Goal: Information Seeking & Learning: Learn about a topic

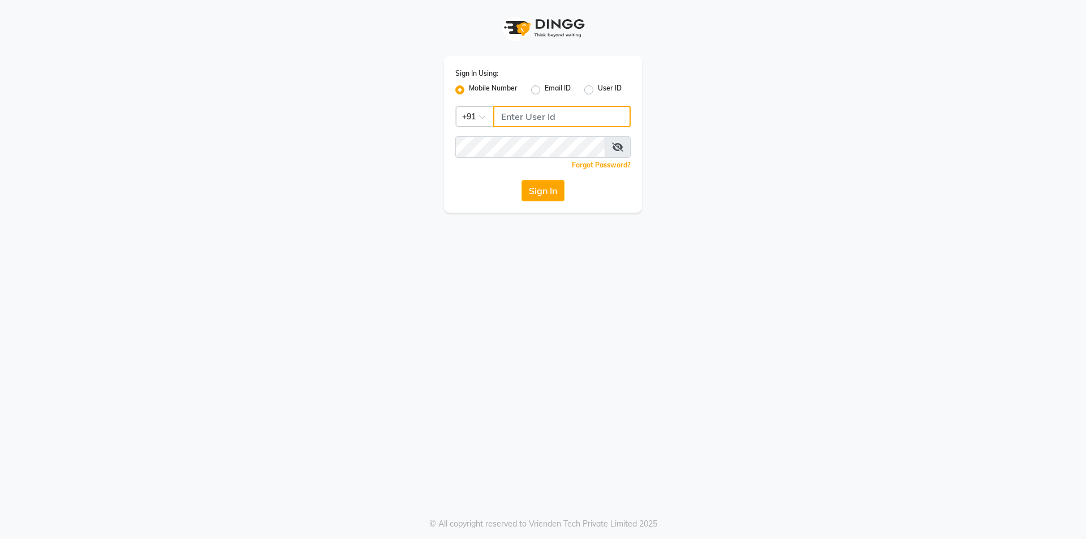
click at [554, 117] on input "Username" at bounding box center [561, 116] width 137 height 21
click at [527, 121] on input "9003631060" at bounding box center [561, 116] width 137 height 21
type input "9003631060"
drag, startPoint x: 542, startPoint y: 191, endPoint x: 574, endPoint y: 190, distance: 32.3
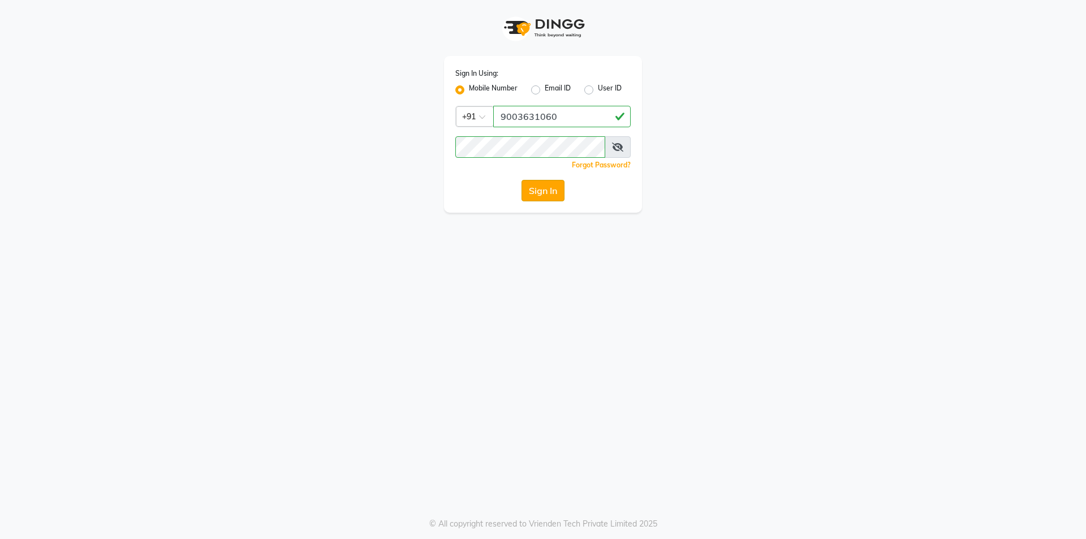
click at [543, 191] on button "Sign In" at bounding box center [543, 190] width 43 height 21
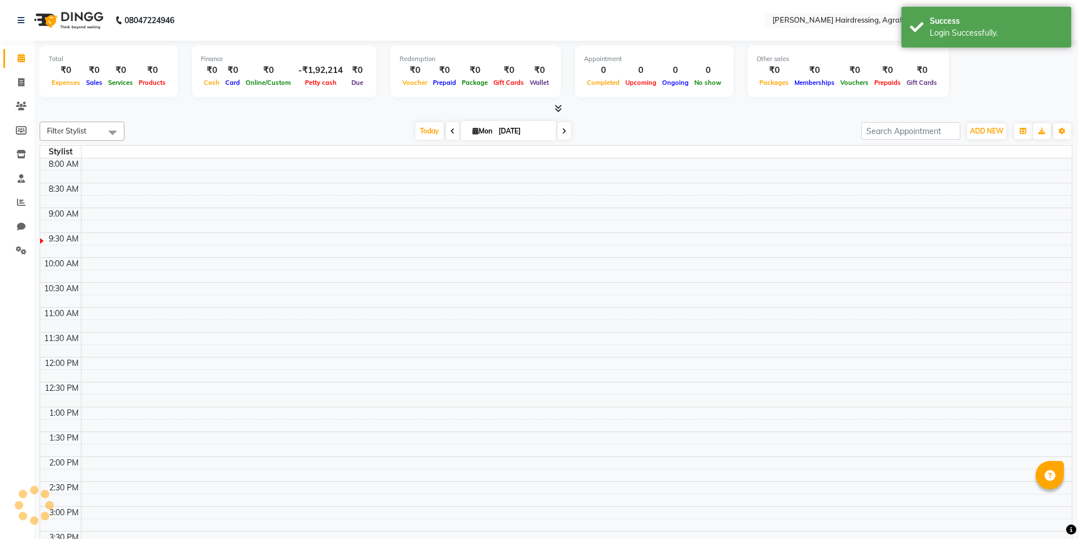
select select "en"
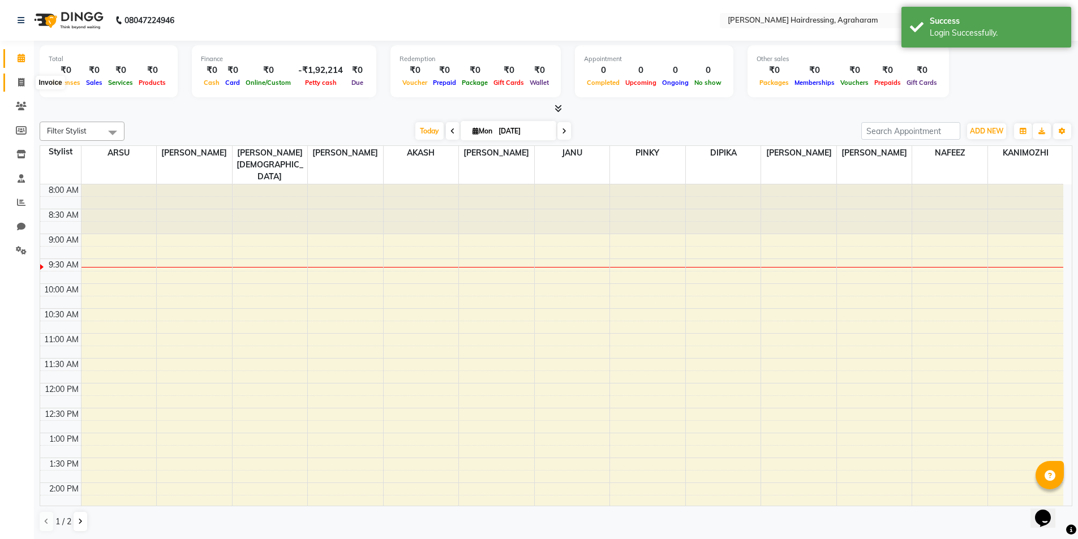
click at [25, 81] on span at bounding box center [21, 82] width 20 height 13
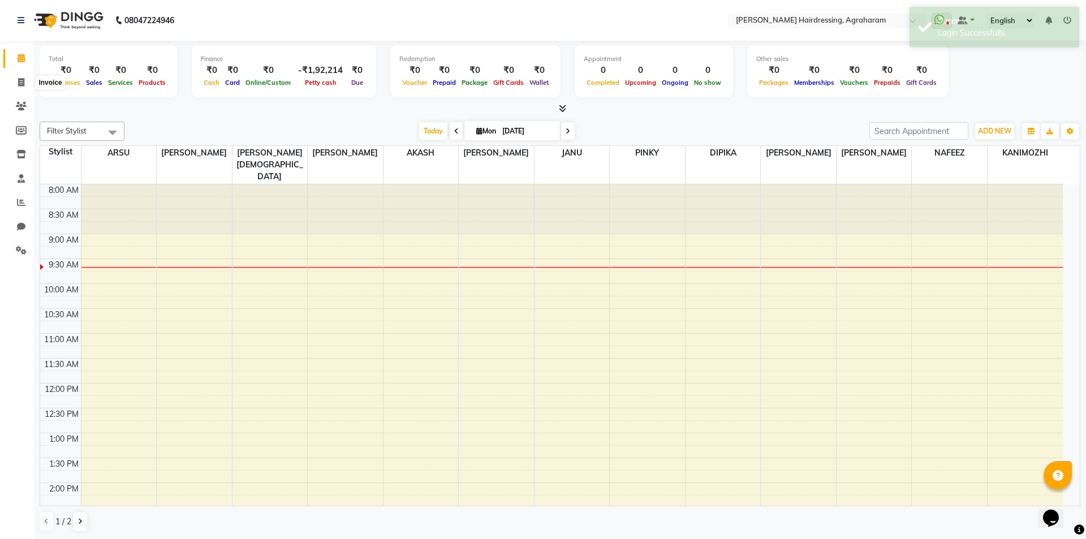
select select "service"
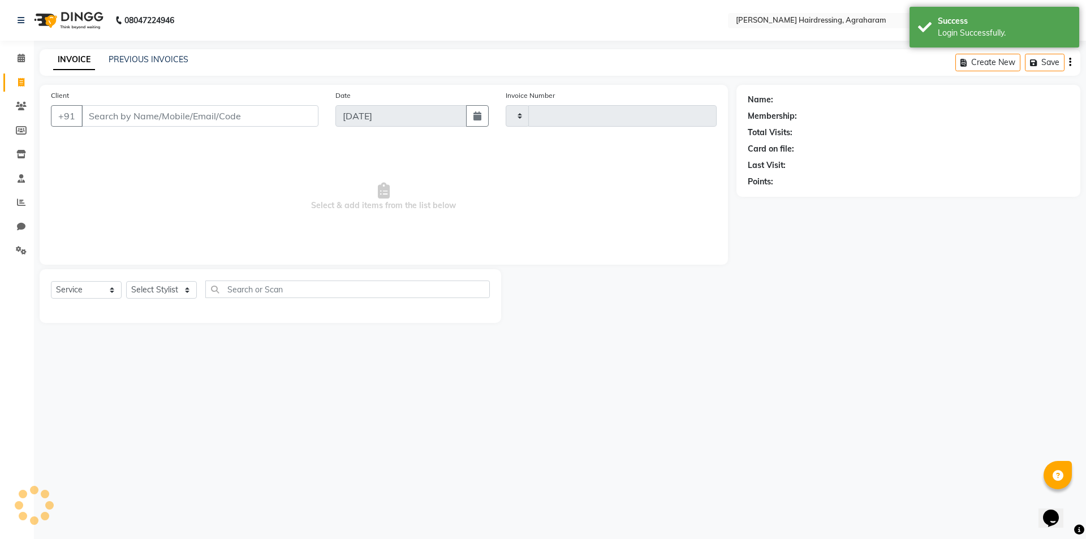
type input "2632"
select select "7962"
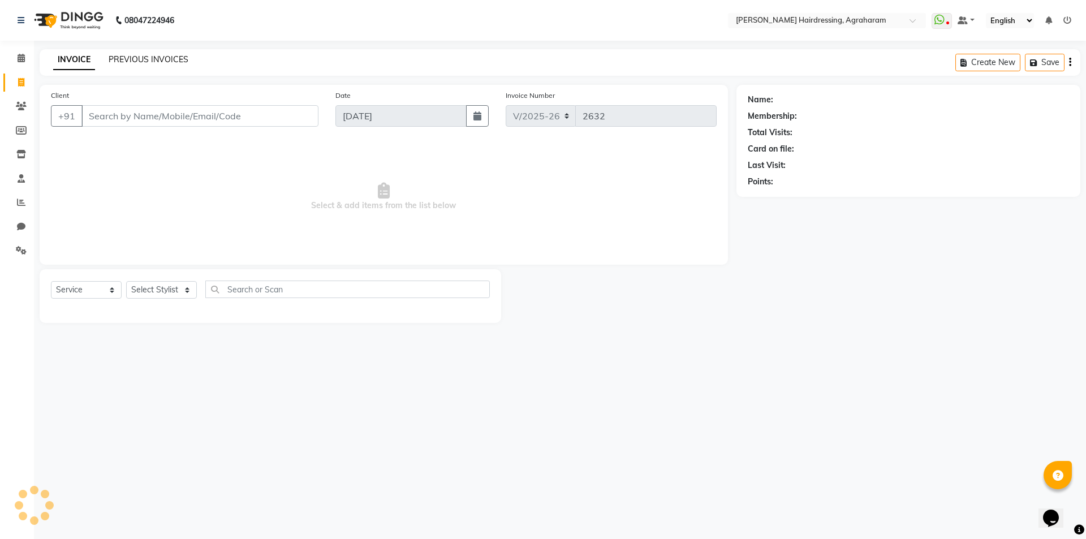
click at [147, 55] on link "PREVIOUS INVOICES" at bounding box center [149, 59] width 80 height 10
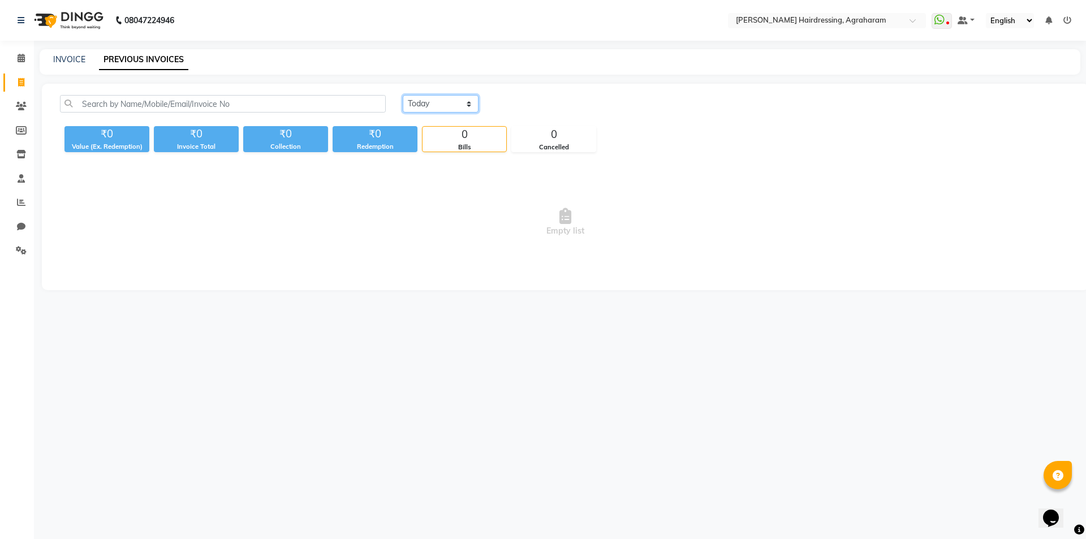
click at [433, 107] on select "[DATE] [DATE] Custom Range" at bounding box center [441, 104] width 76 height 18
select select "range"
click at [403, 95] on select "[DATE] [DATE] Custom Range" at bounding box center [441, 104] width 76 height 18
click at [539, 104] on input "[DATE]" at bounding box center [532, 104] width 79 height 16
select select "9"
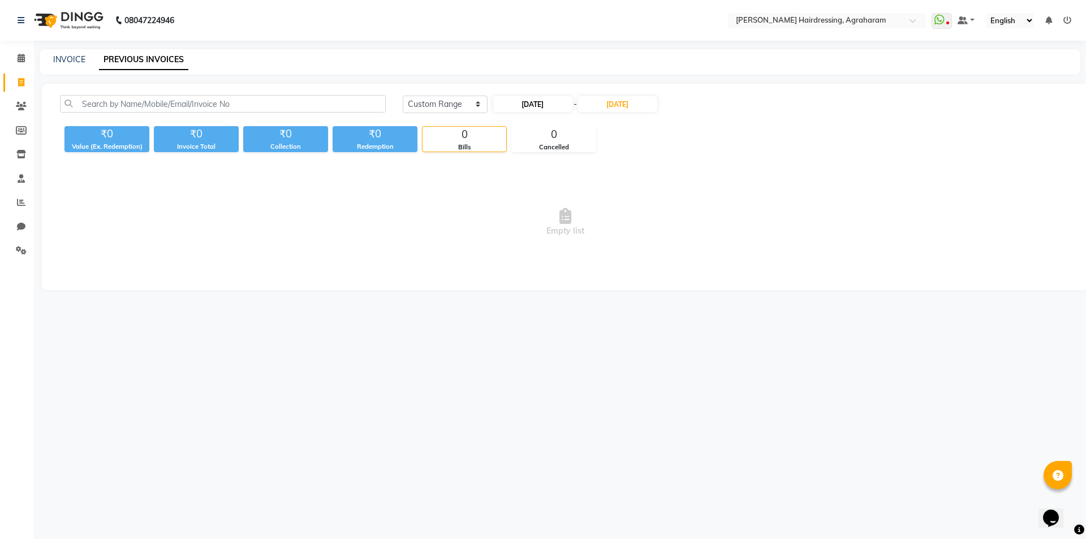
select select "2025"
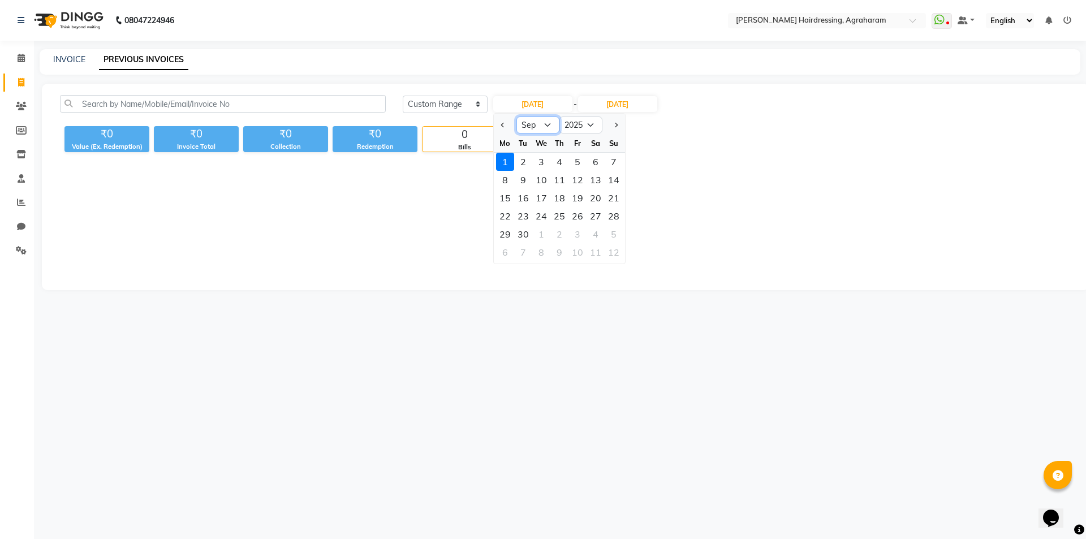
click at [541, 126] on select "Jan Feb Mar Apr May Jun [DATE] Aug Sep Oct Nov Dec" at bounding box center [538, 125] width 43 height 17
click at [517, 117] on select "Jan Feb Mar Apr May Jun [DATE] Aug Sep Oct Nov Dec" at bounding box center [538, 125] width 43 height 17
click at [549, 126] on select "Jan Feb Mar Apr May Jun [DATE] Aug Sep Oct Nov Dec" at bounding box center [538, 125] width 43 height 17
select select "8"
click at [517, 117] on select "Jan Feb Mar Apr May Jun [DATE] Aug Sep Oct Nov Dec" at bounding box center [538, 125] width 43 height 17
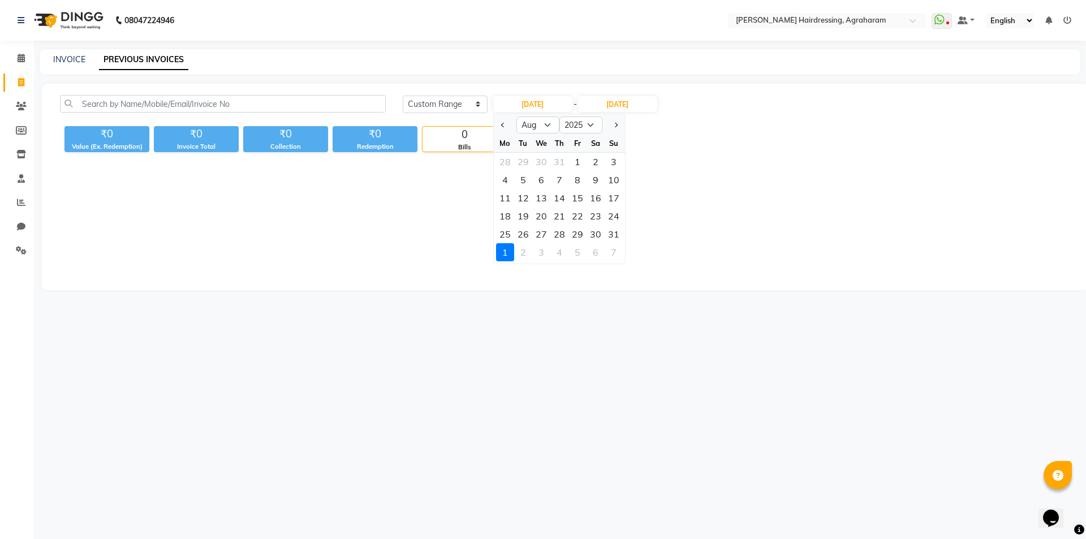
click at [582, 163] on div "1" at bounding box center [578, 162] width 18 height 18
type input "[DATE]"
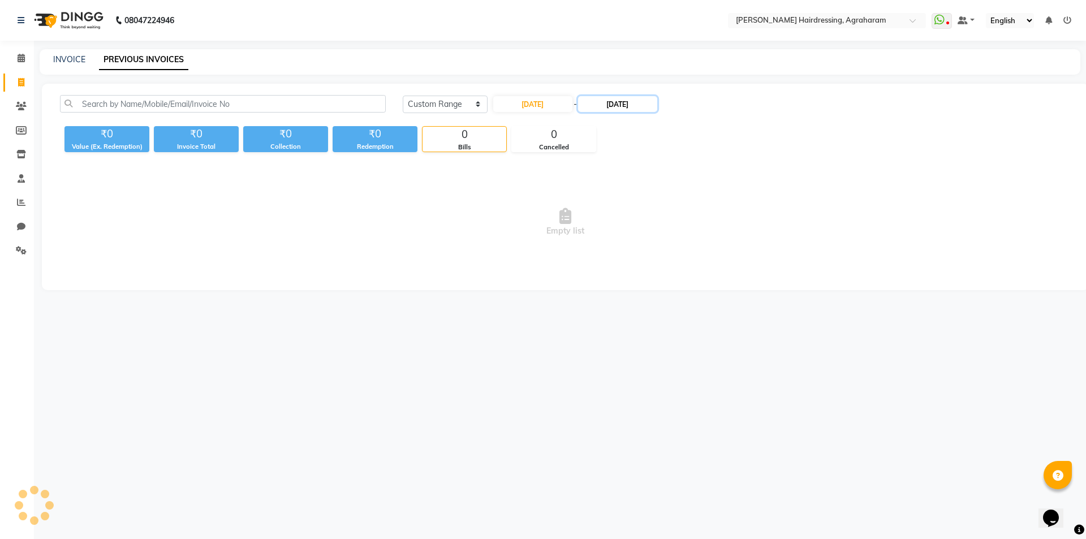
click at [622, 108] on input "[DATE]" at bounding box center [617, 104] width 79 height 16
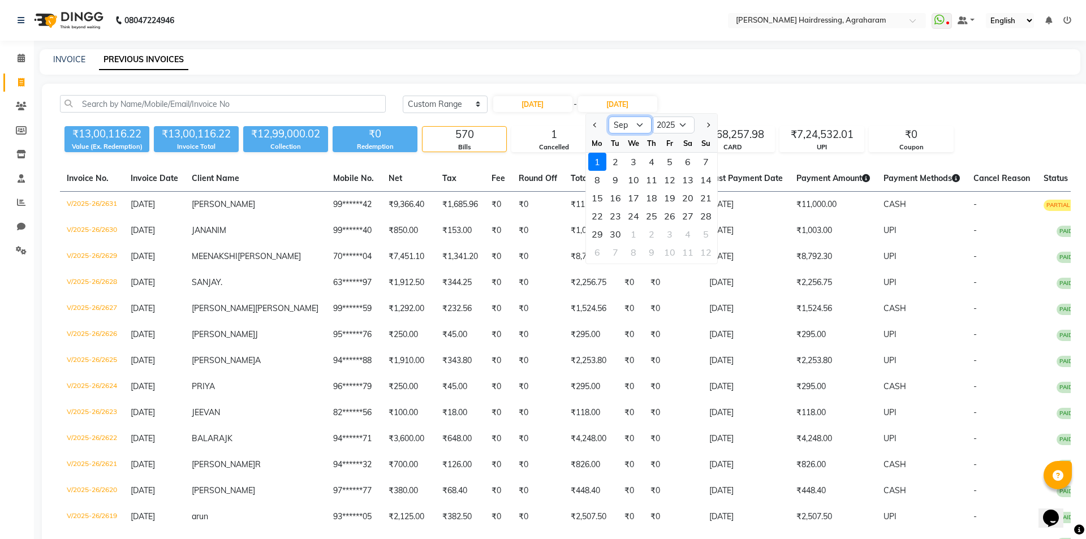
drag, startPoint x: 634, startPoint y: 125, endPoint x: 634, endPoint y: 131, distance: 6.2
click at [634, 125] on select "Aug Sep Oct Nov Dec" at bounding box center [630, 125] width 43 height 17
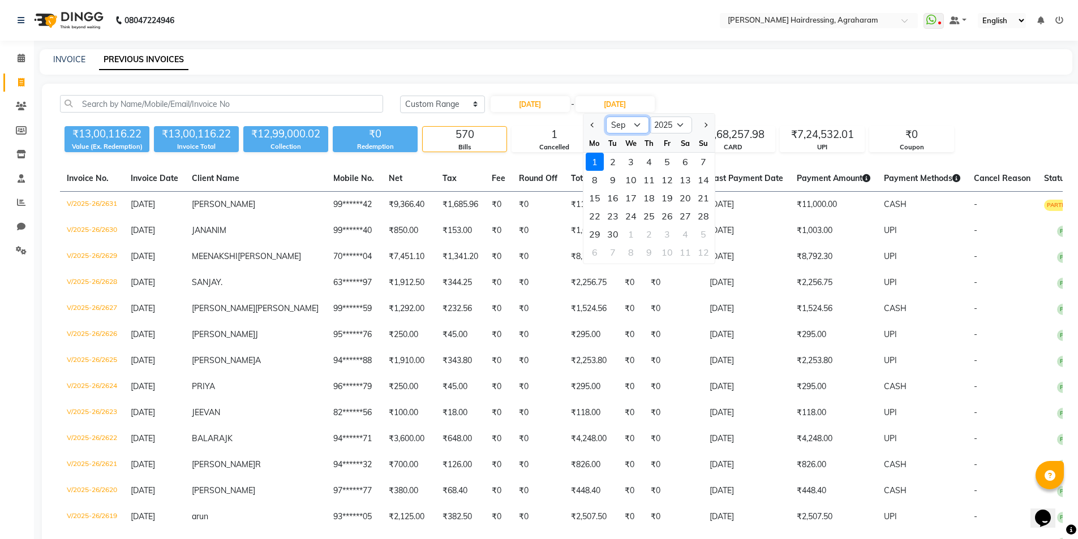
select select "8"
click at [606, 117] on select "Aug Sep Oct Nov Dec" at bounding box center [627, 125] width 43 height 17
click at [708, 235] on div "31" at bounding box center [703, 234] width 18 height 18
type input "[DATE]"
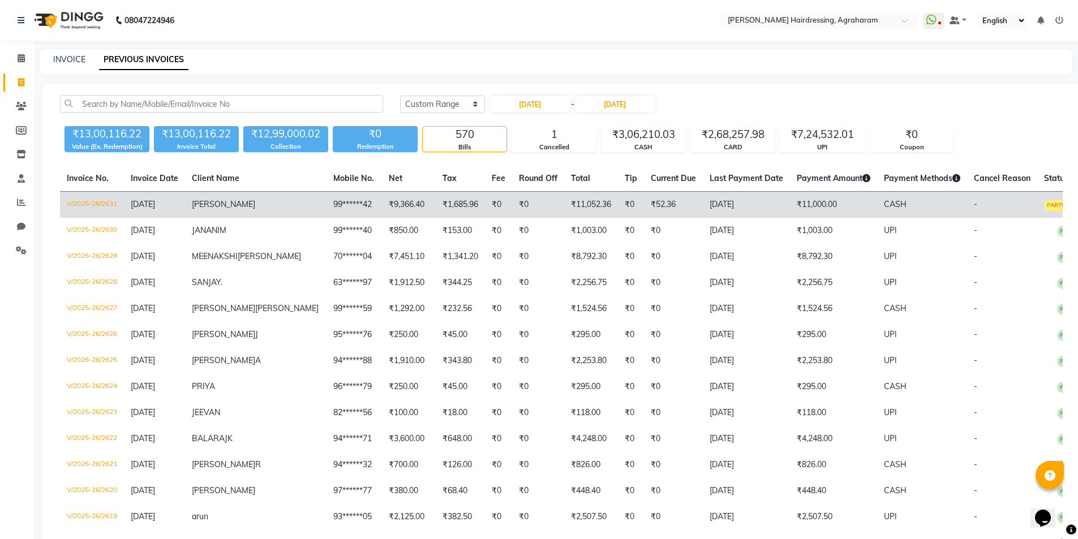
click at [233, 205] on span "[PERSON_NAME]" at bounding box center [223, 204] width 63 height 10
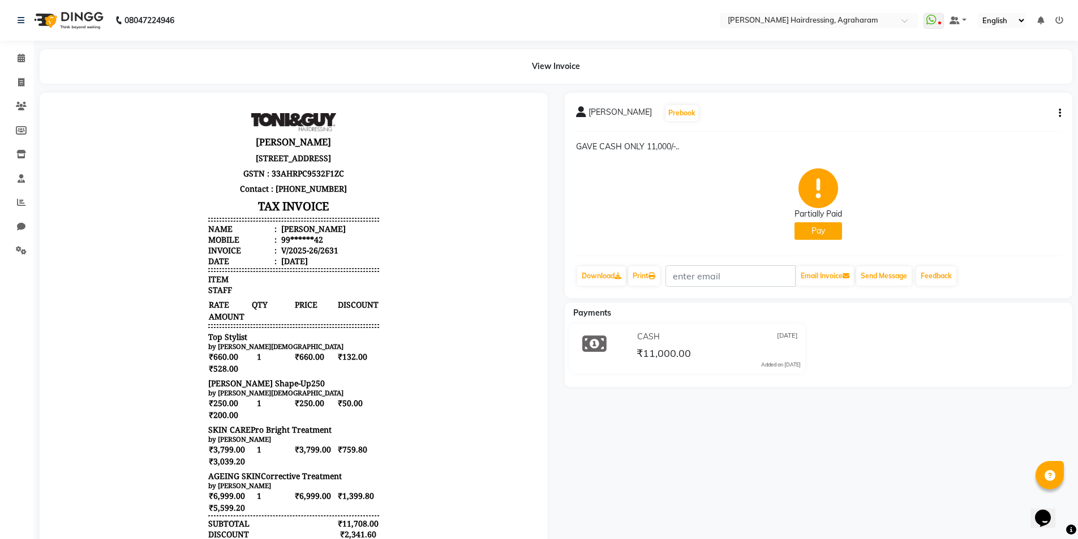
click at [823, 233] on button "Pay" at bounding box center [818, 231] width 48 height 18
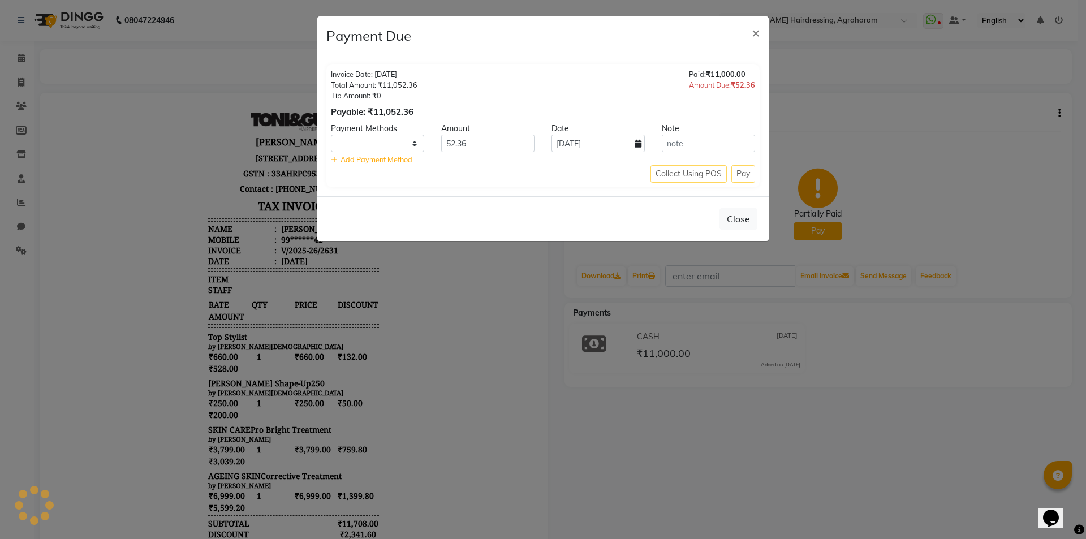
select select "1"
click at [705, 145] on input "text" at bounding box center [708, 144] width 93 height 18
click at [756, 36] on span "×" at bounding box center [756, 32] width 8 height 17
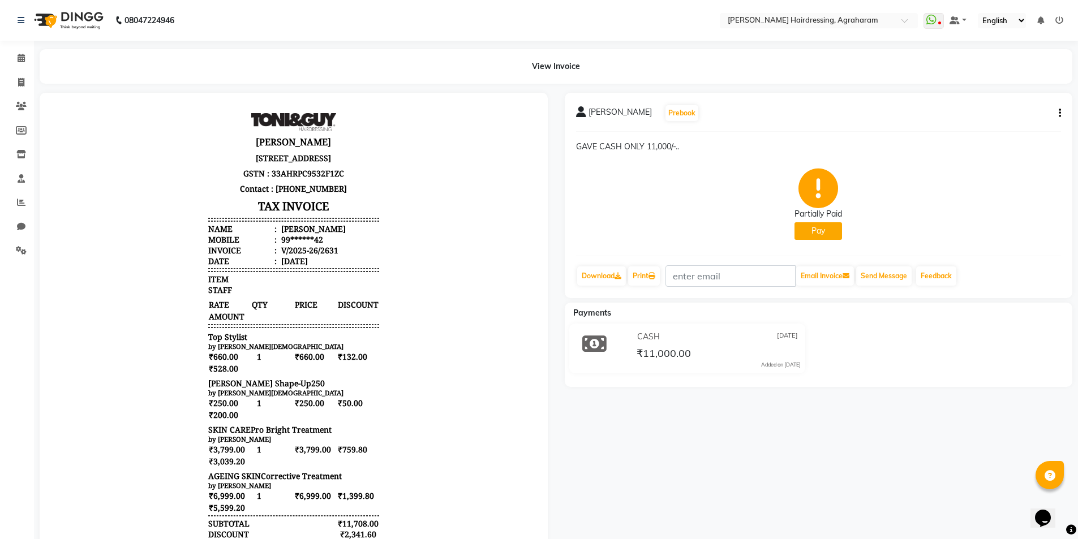
scroll to position [76, 0]
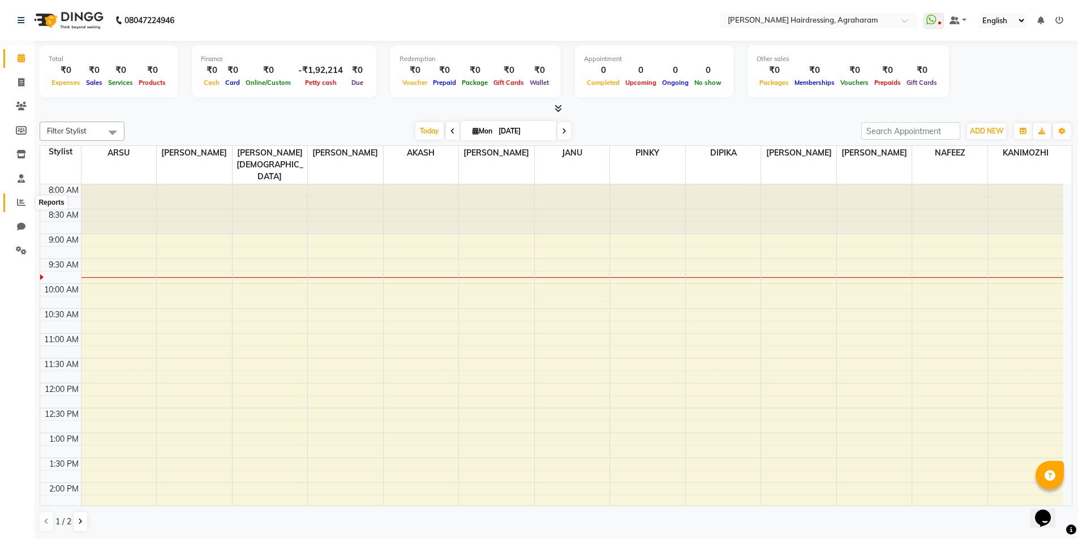
click at [16, 201] on span at bounding box center [21, 202] width 20 height 13
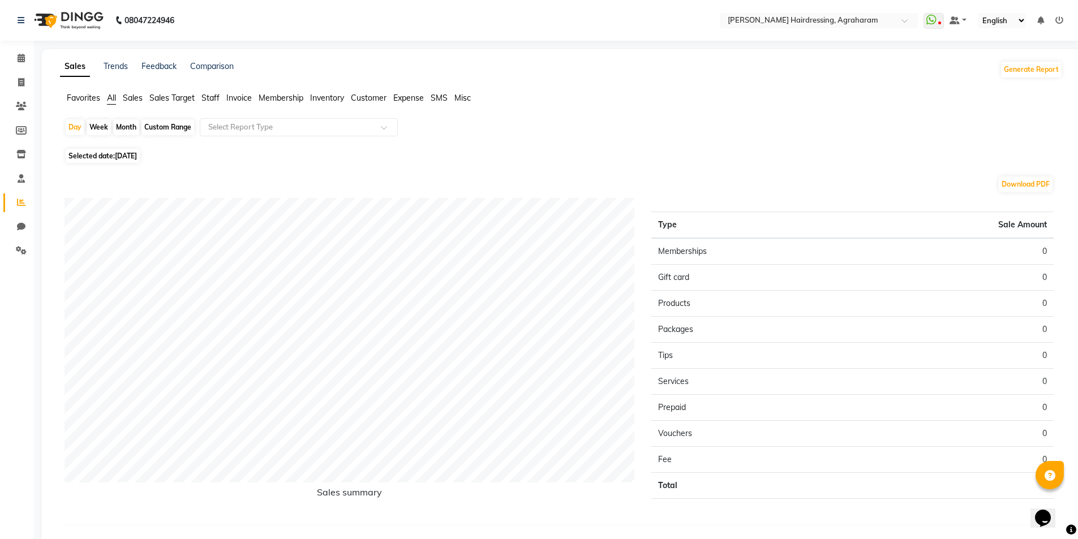
click at [217, 97] on span "Staff" at bounding box center [210, 98] width 18 height 10
click at [161, 126] on div "Custom Range" at bounding box center [167, 127] width 53 height 16
select select "9"
select select "2025"
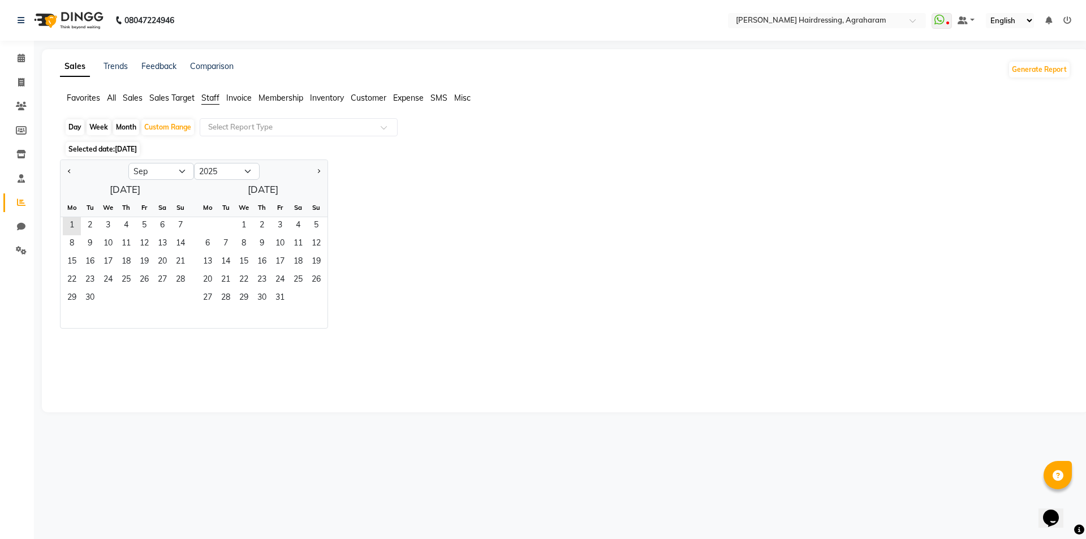
click at [139, 98] on span "Sales" at bounding box center [133, 98] width 20 height 10
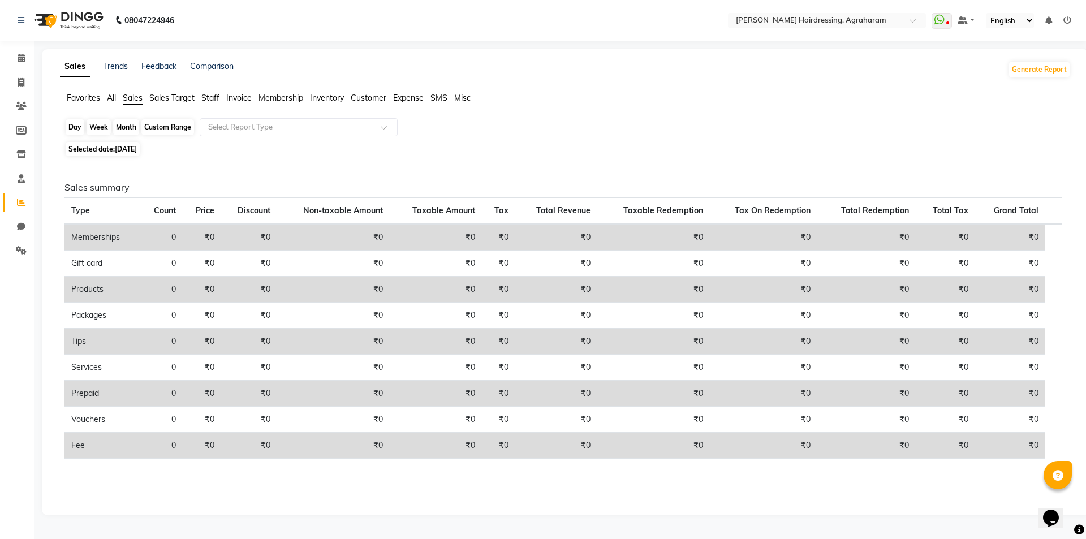
click at [174, 126] on div "Custom Range" at bounding box center [167, 127] width 53 height 16
select select "9"
select select "2025"
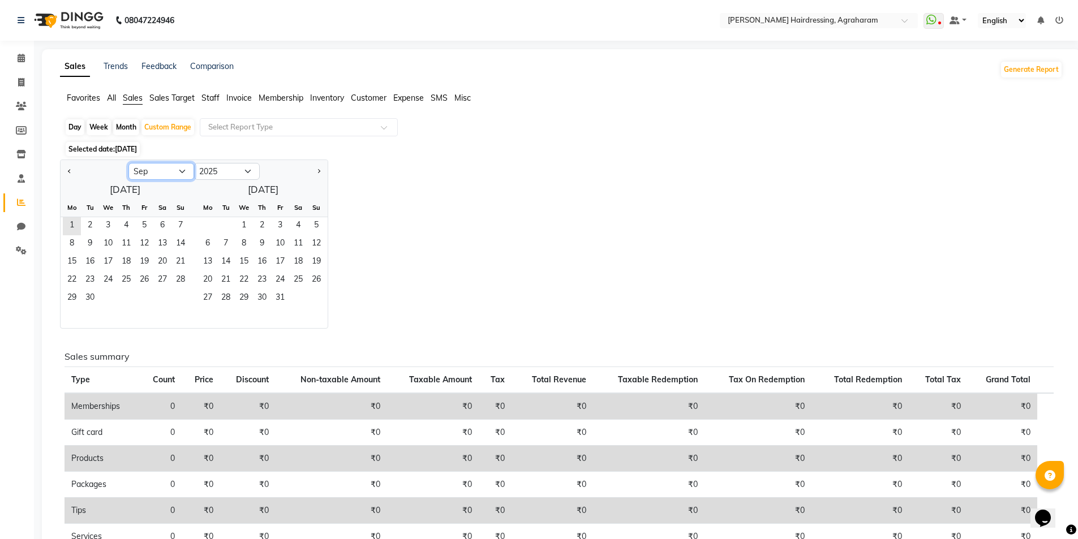
click at [182, 173] on select "Jan Feb Mar Apr May Jun [DATE] Aug Sep Oct Nov Dec" at bounding box center [161, 171] width 66 height 17
select select "8"
click at [128, 163] on select "Jan Feb Mar Apr May Jun [DATE] Aug Sep Oct Nov Dec" at bounding box center [161, 171] width 66 height 17
click at [136, 220] on span "1" at bounding box center [144, 226] width 18 height 18
click at [179, 296] on span "31" at bounding box center [180, 299] width 18 height 18
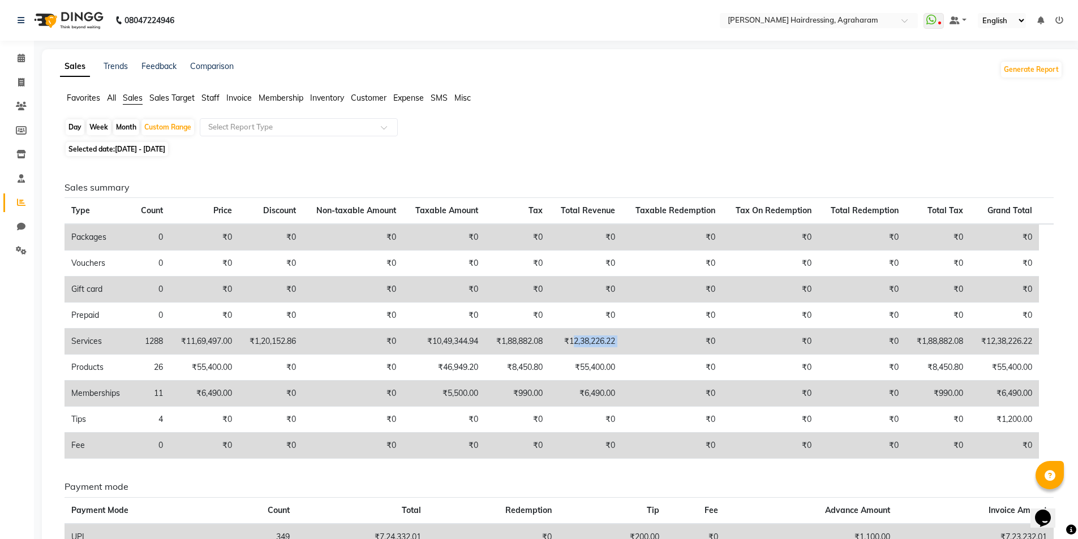
drag, startPoint x: 629, startPoint y: 343, endPoint x: 573, endPoint y: 343, distance: 56.0
click at [573, 343] on tr "Services 1288 ₹11,69,497.00 ₹1,20,152.86 ₹0 ₹10,49,344.94 ₹1,88,882.08 ₹12,38,2…" at bounding box center [558, 342] width 989 height 26
drag, startPoint x: 491, startPoint y: 341, endPoint x: 433, endPoint y: 339, distance: 58.3
click at [433, 339] on tr "Services 1288 ₹11,69,497.00 ₹1,20,152.86 ₹0 ₹10,49,344.94 ₹1,88,882.08 ₹12,38,2…" at bounding box center [558, 342] width 989 height 26
click at [625, 342] on td "₹0" at bounding box center [672, 342] width 100 height 26
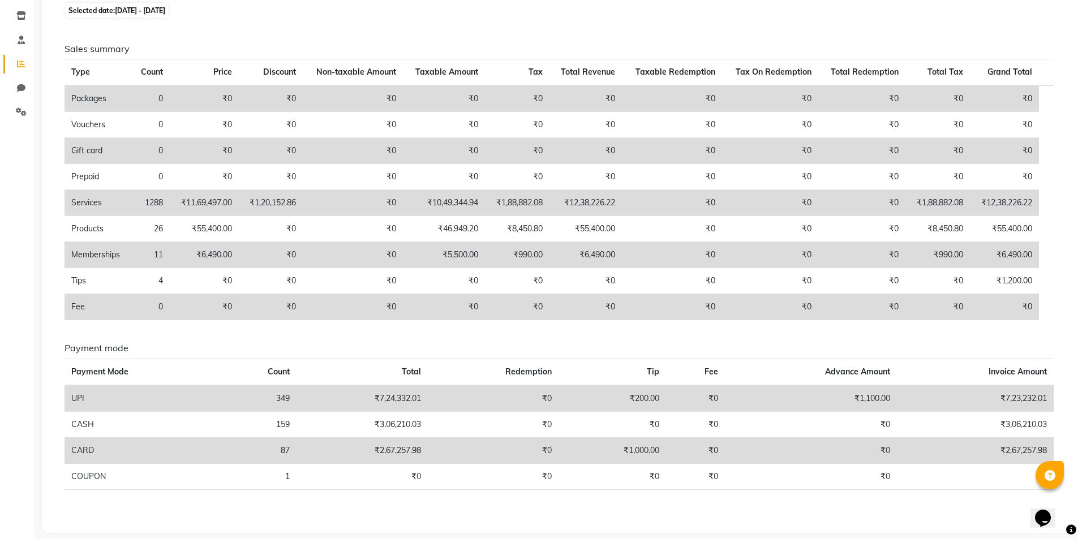
scroll to position [149, 0]
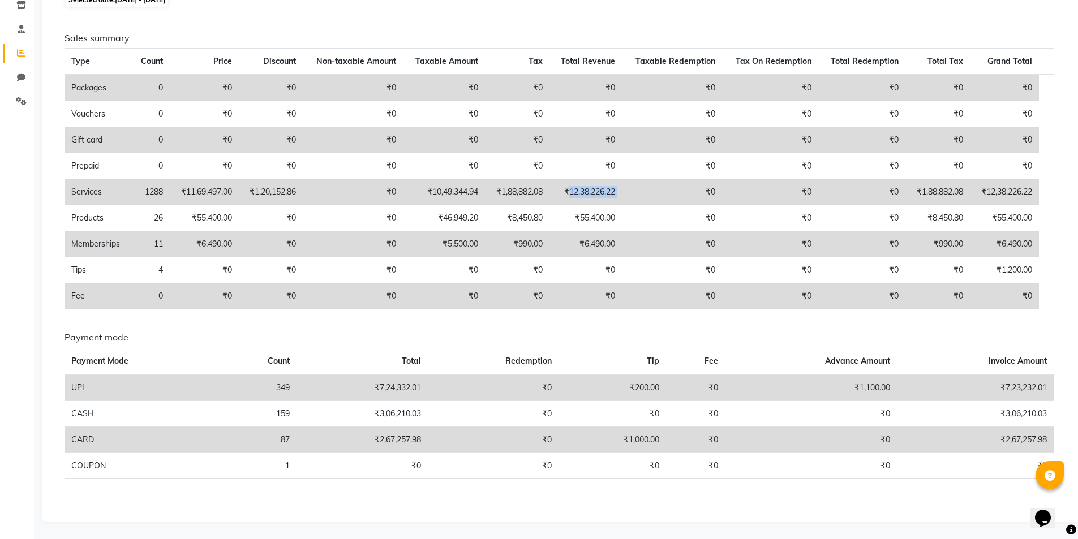
drag, startPoint x: 626, startPoint y: 192, endPoint x: 569, endPoint y: 192, distance: 57.1
click at [569, 192] on tr "Services 1288 ₹11,69,497.00 ₹1,20,152.86 ₹0 ₹10,49,344.94 ₹1,88,882.08 ₹12,38,2…" at bounding box center [558, 192] width 989 height 26
drag, startPoint x: 486, startPoint y: 193, endPoint x: 432, endPoint y: 193, distance: 53.7
click at [432, 193] on td "₹10,49,344.94" at bounding box center [444, 192] width 82 height 26
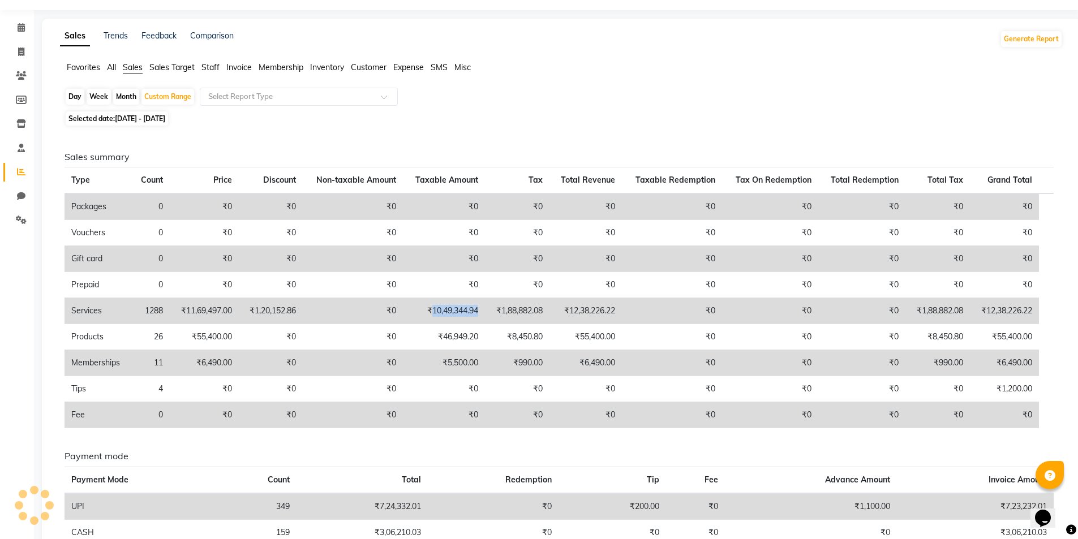
scroll to position [0, 0]
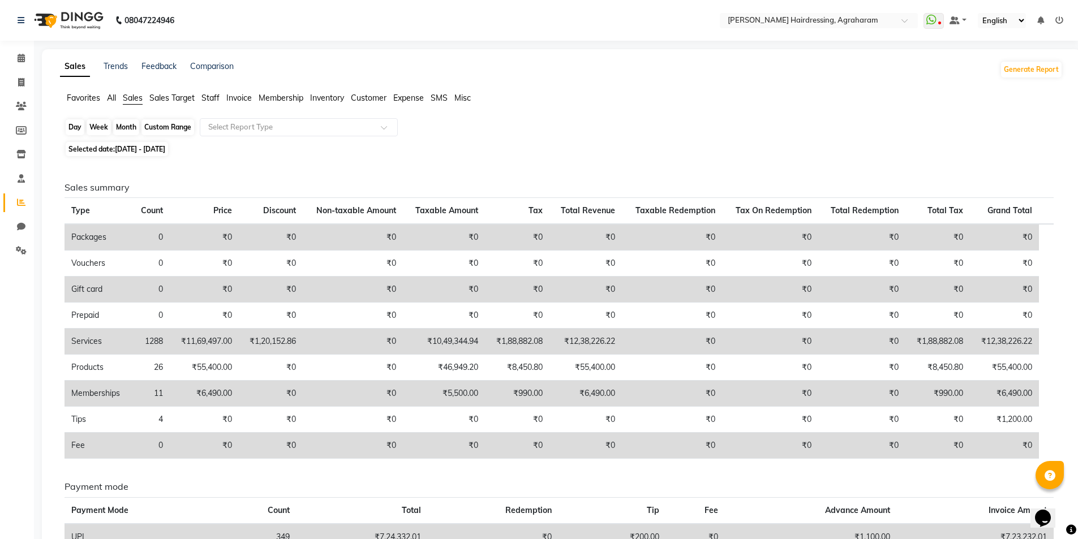
click at [163, 126] on div "Custom Range" at bounding box center [167, 127] width 53 height 16
select select "8"
select select "2025"
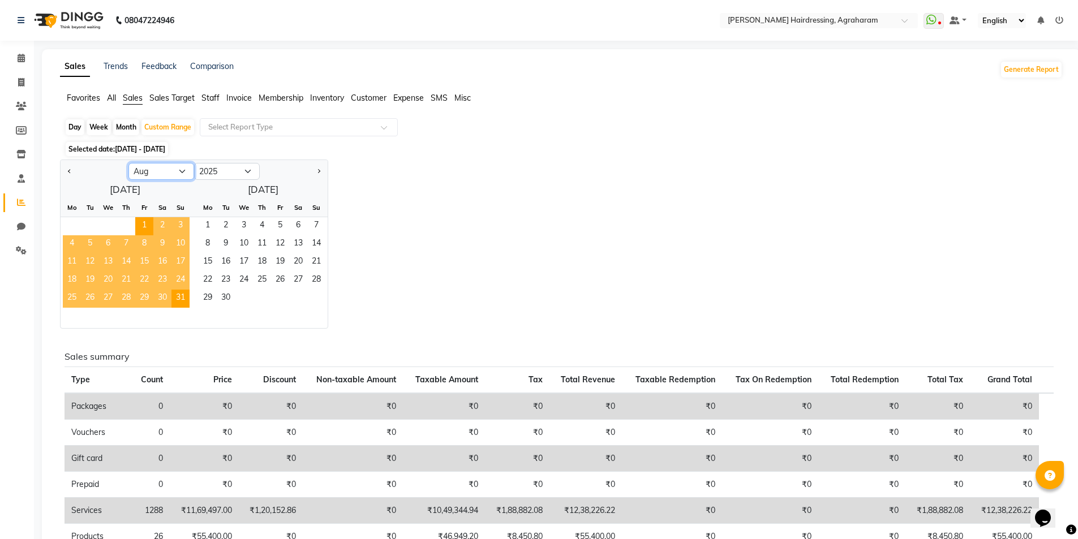
drag, startPoint x: 177, startPoint y: 169, endPoint x: 176, endPoint y: 175, distance: 5.8
click at [177, 169] on select "Jan Feb Mar Apr May Jun [DATE] Aug Sep Oct Nov Dec" at bounding box center [161, 171] width 66 height 17
select select "7"
click at [128, 163] on select "Jan Feb Mar Apr May Jun [DATE] Aug Sep Oct Nov Dec" at bounding box center [161, 171] width 66 height 17
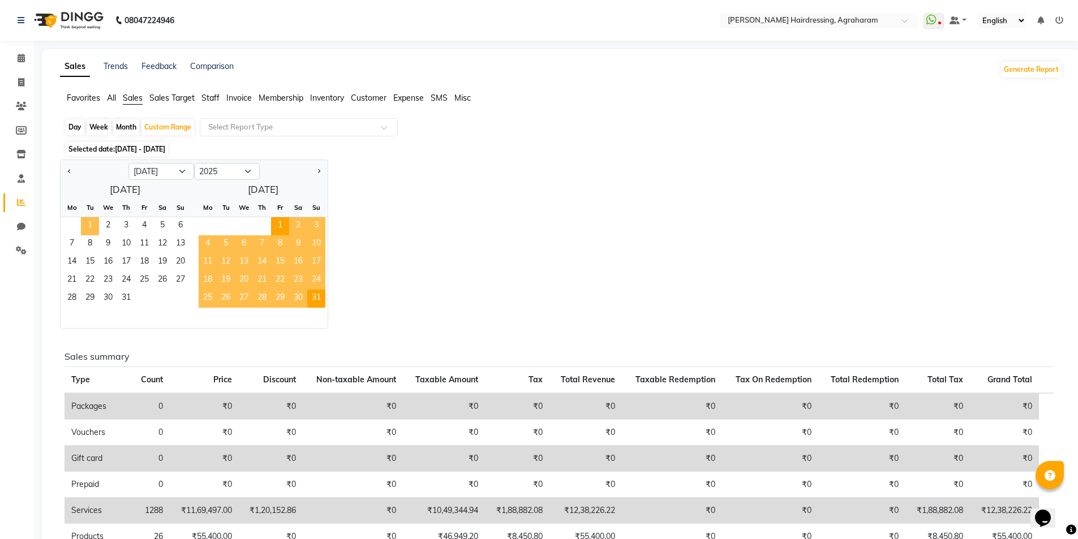
click at [85, 227] on span "1" at bounding box center [90, 226] width 18 height 18
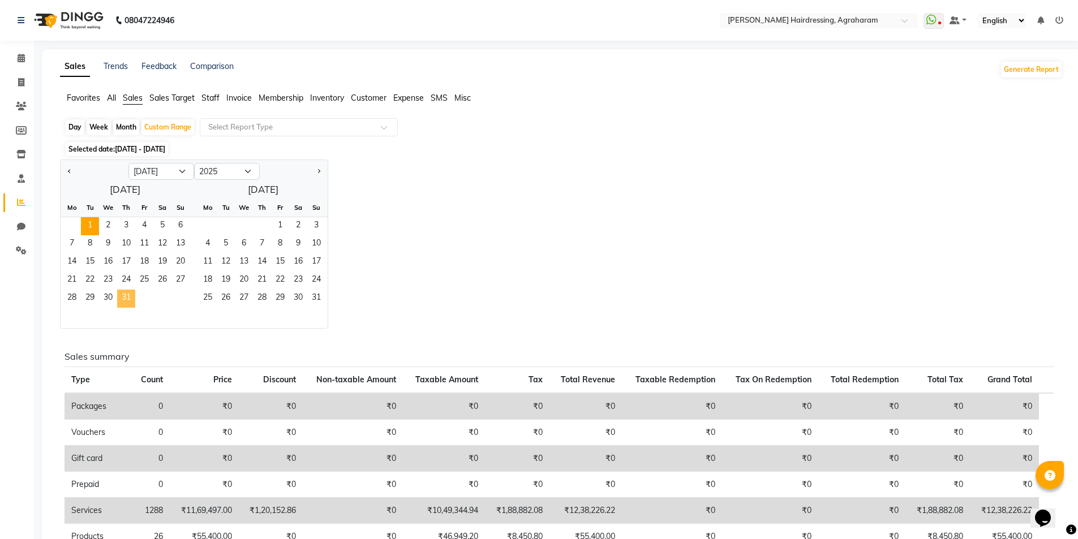
click at [125, 300] on span "31" at bounding box center [126, 299] width 18 height 18
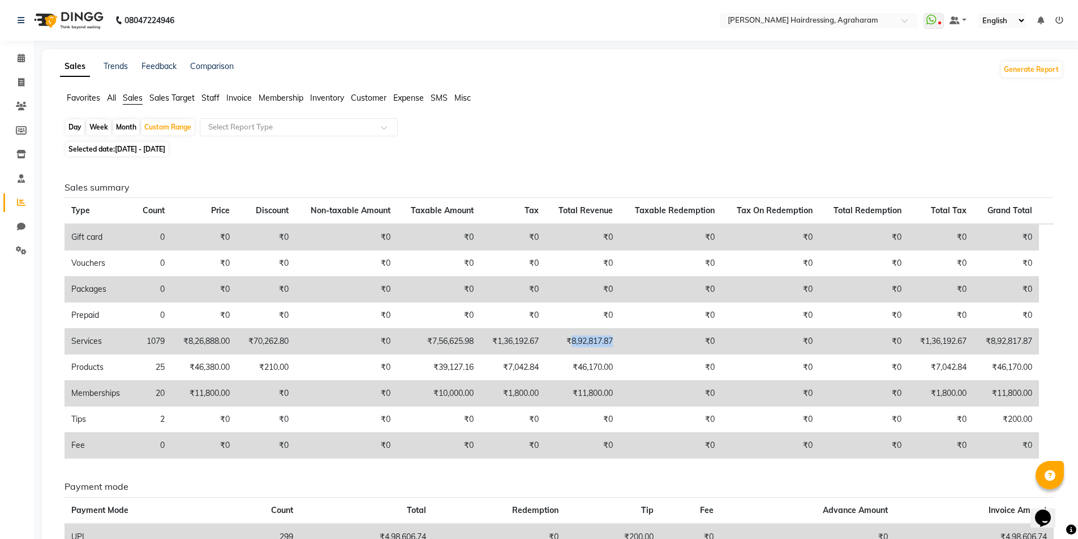
drag, startPoint x: 621, startPoint y: 338, endPoint x: 574, endPoint y: 338, distance: 47.5
click at [574, 338] on td "₹8,92,817.87" at bounding box center [582, 342] width 74 height 26
drag, startPoint x: 481, startPoint y: 341, endPoint x: 432, endPoint y: 341, distance: 49.8
click at [432, 341] on td "₹7,56,625.98" at bounding box center [438, 342] width 83 height 26
click at [163, 153] on span "Selected date: 01-07-2025 - 31-07-2025" at bounding box center [117, 149] width 102 height 14
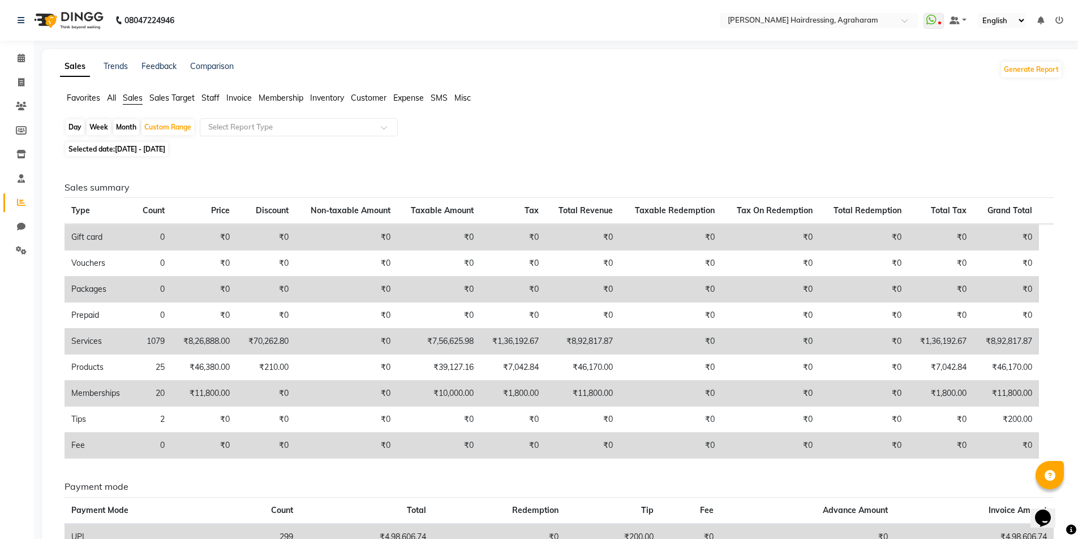
select select "7"
select select "2025"
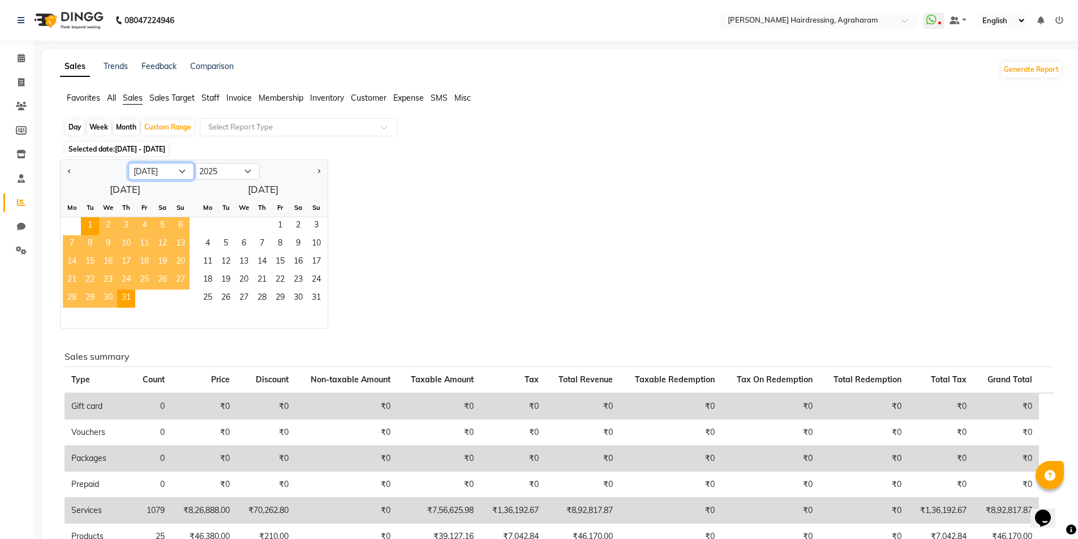
click at [180, 177] on select "Jan Feb Mar Apr May Jun [DATE] Aug Sep Oct Nov Dec" at bounding box center [161, 171] width 66 height 17
select select "6"
click at [128, 163] on select "Jan Feb Mar Apr May Jun [DATE] Aug Sep Oct Nov Dec" at bounding box center [161, 171] width 66 height 17
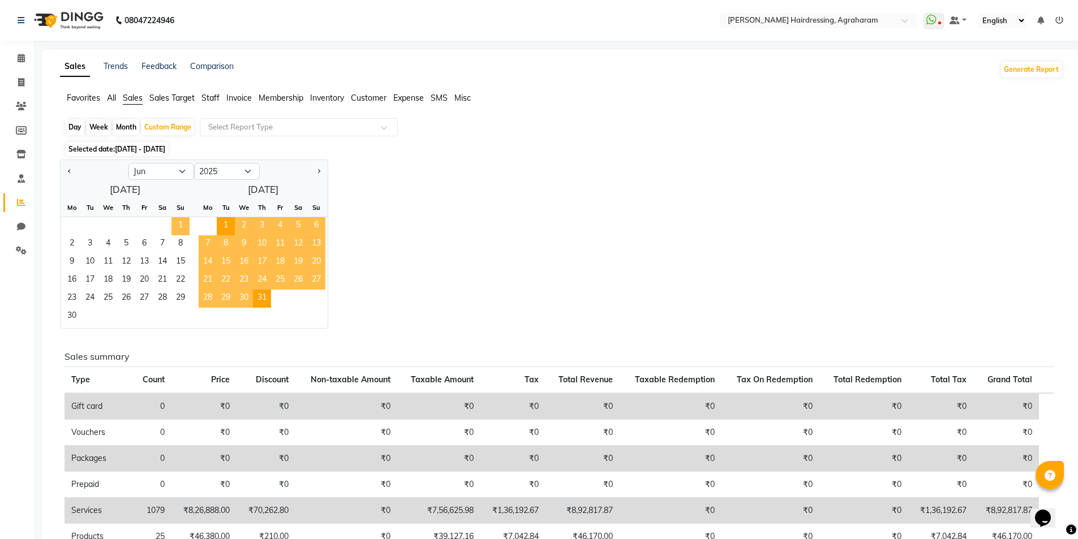
click at [182, 231] on span "1" at bounding box center [180, 226] width 18 height 18
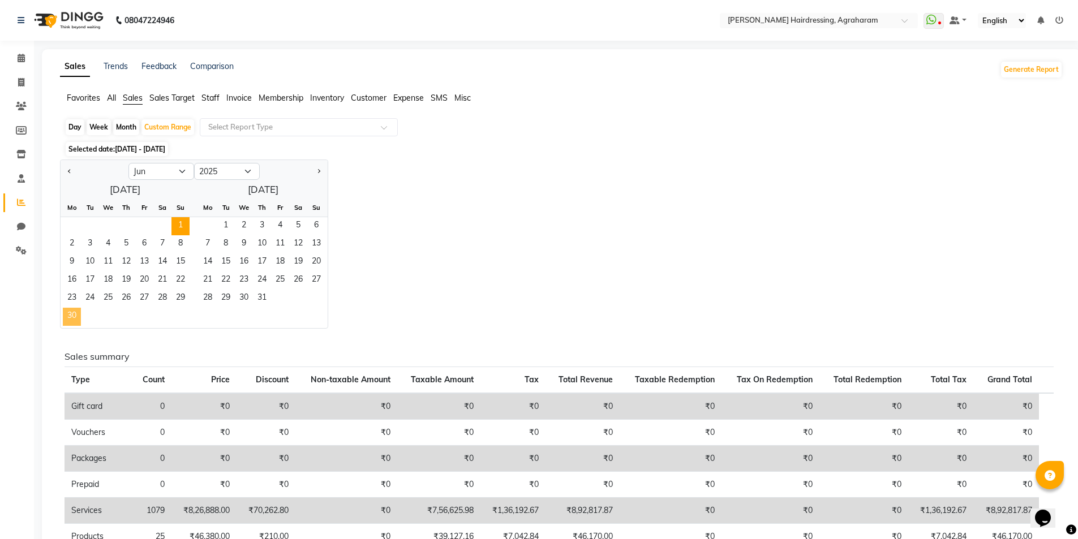
click at [74, 316] on span "30" at bounding box center [72, 317] width 18 height 18
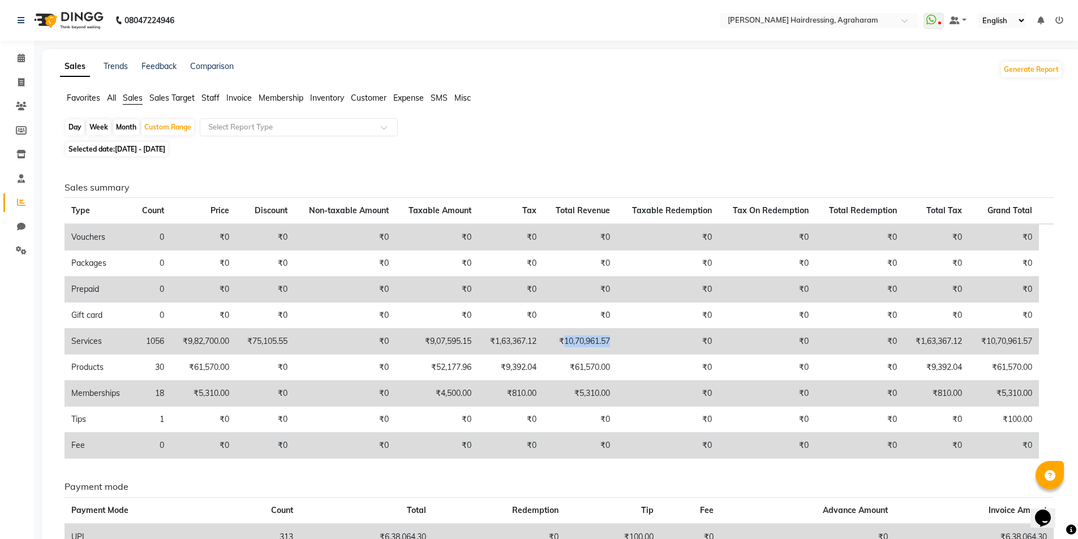
drag, startPoint x: 613, startPoint y: 341, endPoint x: 565, endPoint y: 341, distance: 48.1
click at [565, 341] on td "₹10,70,961.57" at bounding box center [580, 342] width 74 height 26
drag, startPoint x: 479, startPoint y: 340, endPoint x: 430, endPoint y: 343, distance: 48.8
click at [430, 343] on td "₹9,07,595.15" at bounding box center [436, 342] width 83 height 26
click at [153, 147] on span "01-06-2025 - 30-06-2025" at bounding box center [140, 149] width 50 height 8
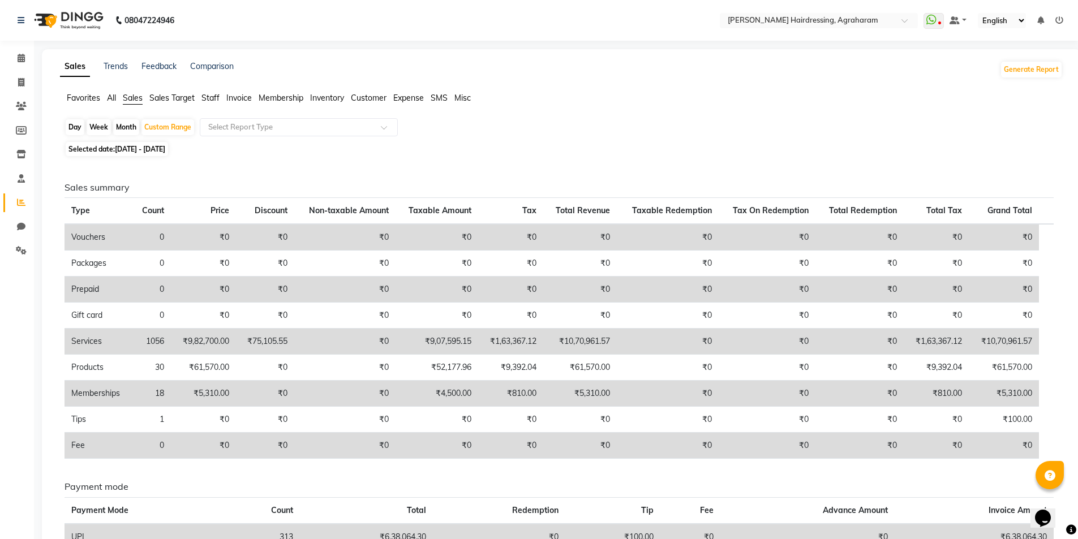
select select "6"
select select "2025"
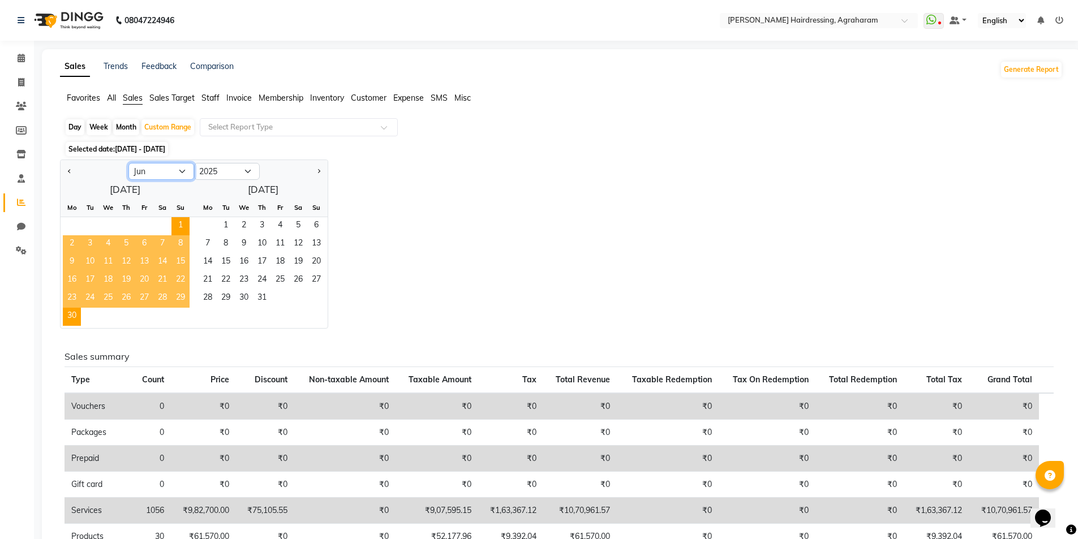
drag, startPoint x: 179, startPoint y: 166, endPoint x: 179, endPoint y: 175, distance: 8.5
click at [179, 166] on select "Jan Feb Mar Apr May Jun [DATE] Aug Sep Oct Nov Dec" at bounding box center [161, 171] width 66 height 17
select select "5"
click at [128, 163] on select "Jan Feb Mar Apr May Jun [DATE] Aug Sep Oct Nov Dec" at bounding box center [161, 171] width 66 height 17
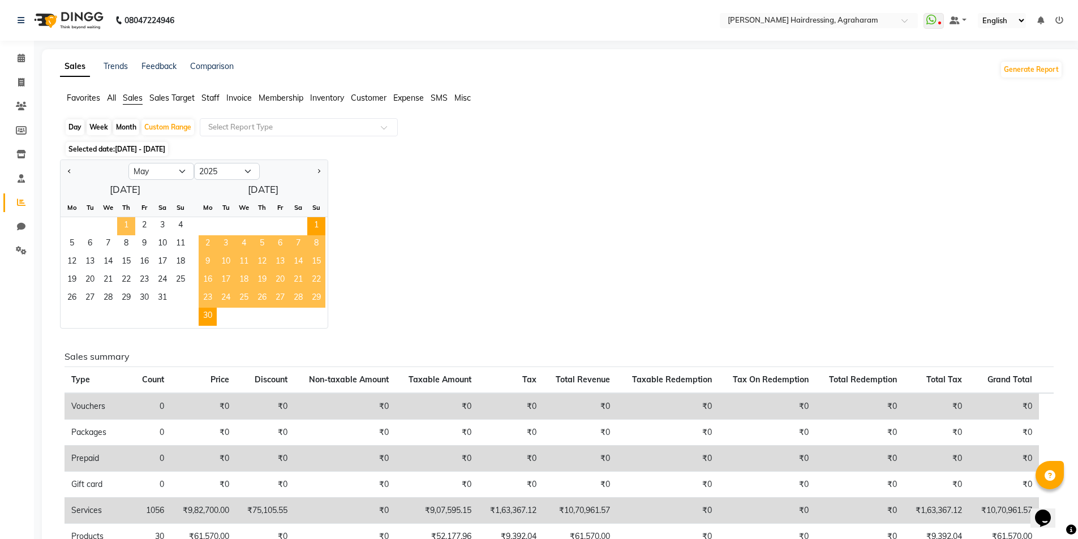
click at [122, 232] on span "1" at bounding box center [126, 226] width 18 height 18
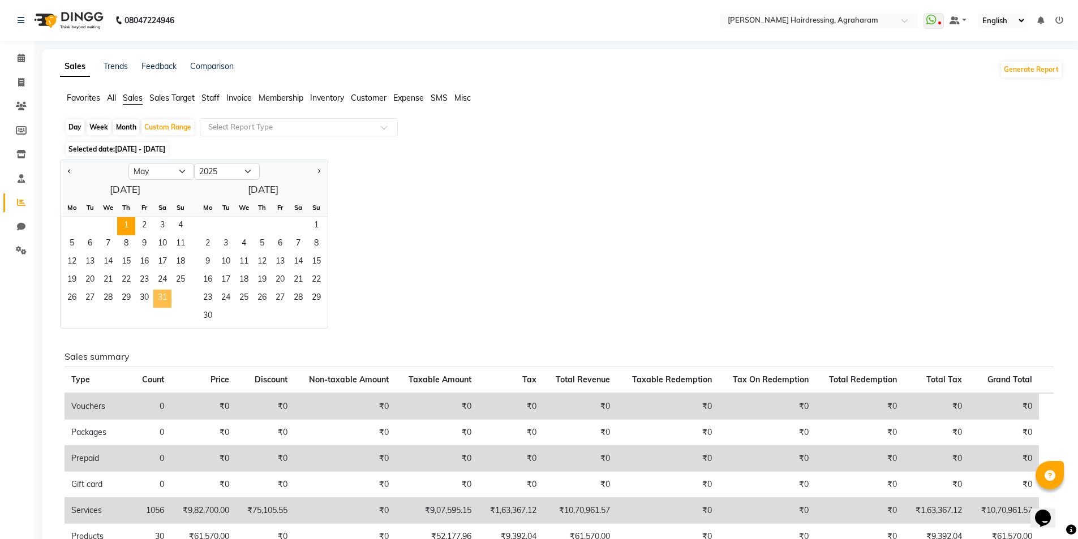
click at [166, 301] on span "31" at bounding box center [162, 299] width 18 height 18
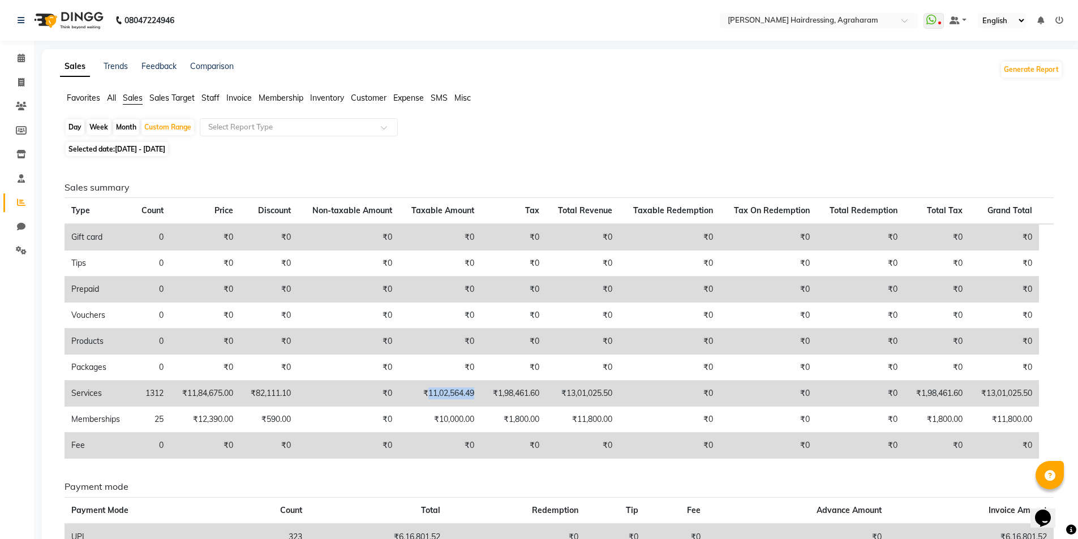
drag, startPoint x: 480, startPoint y: 391, endPoint x: 429, endPoint y: 391, distance: 50.9
click at [429, 391] on td "₹11,02,564.49" at bounding box center [440, 394] width 83 height 26
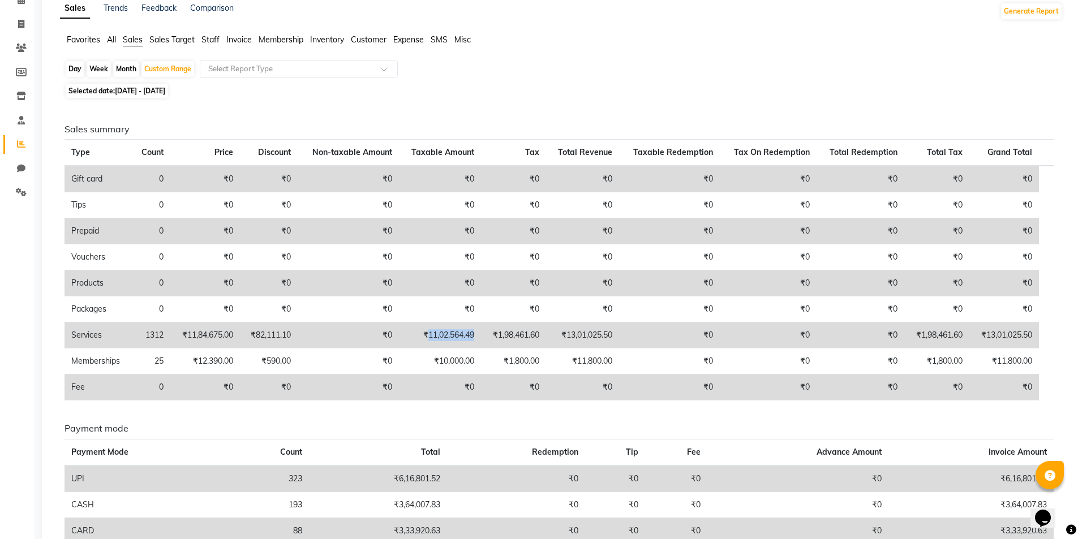
scroll to position [123, 0]
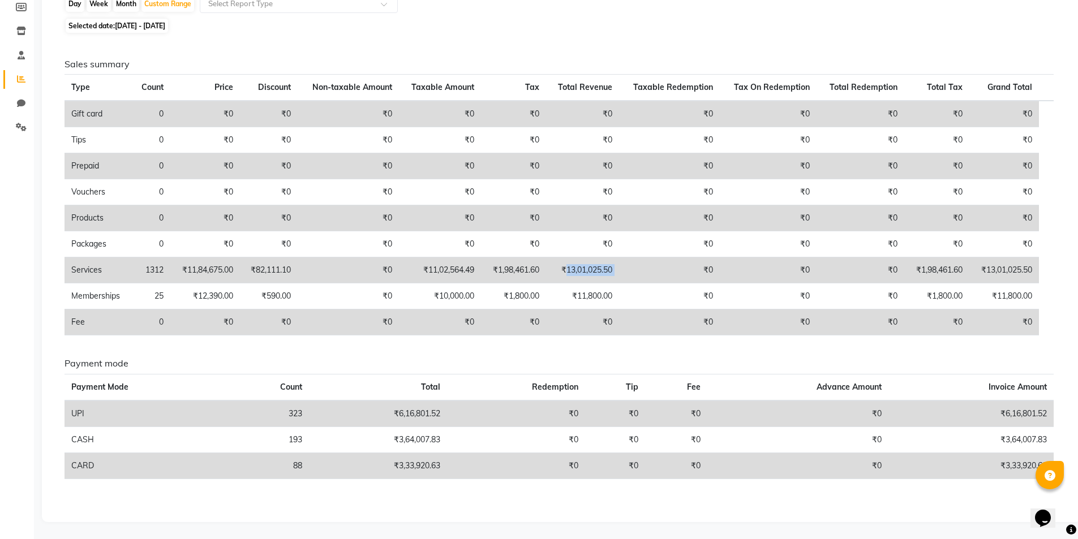
drag, startPoint x: 623, startPoint y: 271, endPoint x: 565, endPoint y: 270, distance: 58.8
click at [565, 270] on tr "Services 1312 ₹11,84,675.00 ₹82,111.10 ₹0 ₹11,02,564.49 ₹1,98,461.60 ₹13,01,025…" at bounding box center [558, 270] width 989 height 26
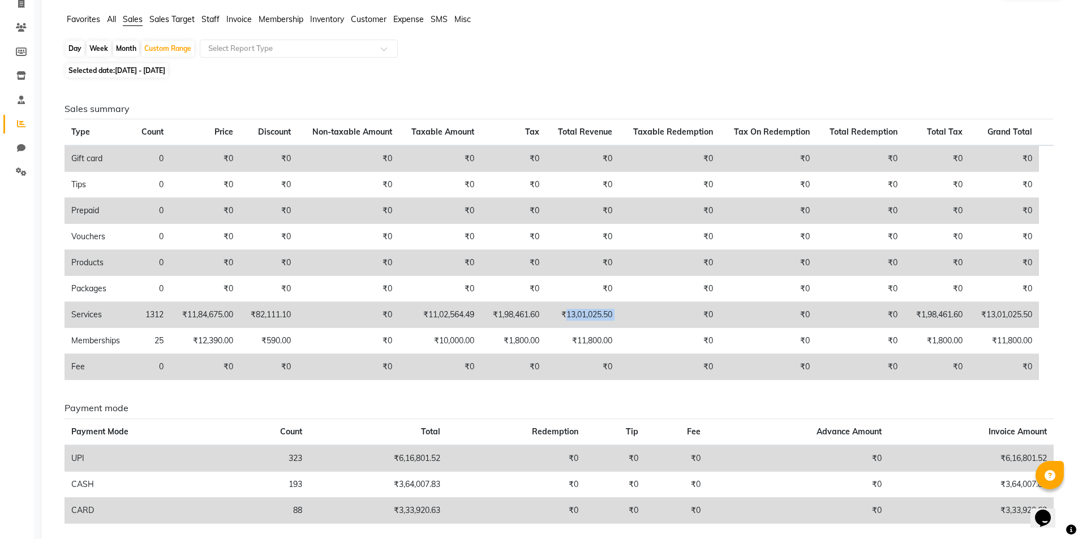
scroll to position [0, 0]
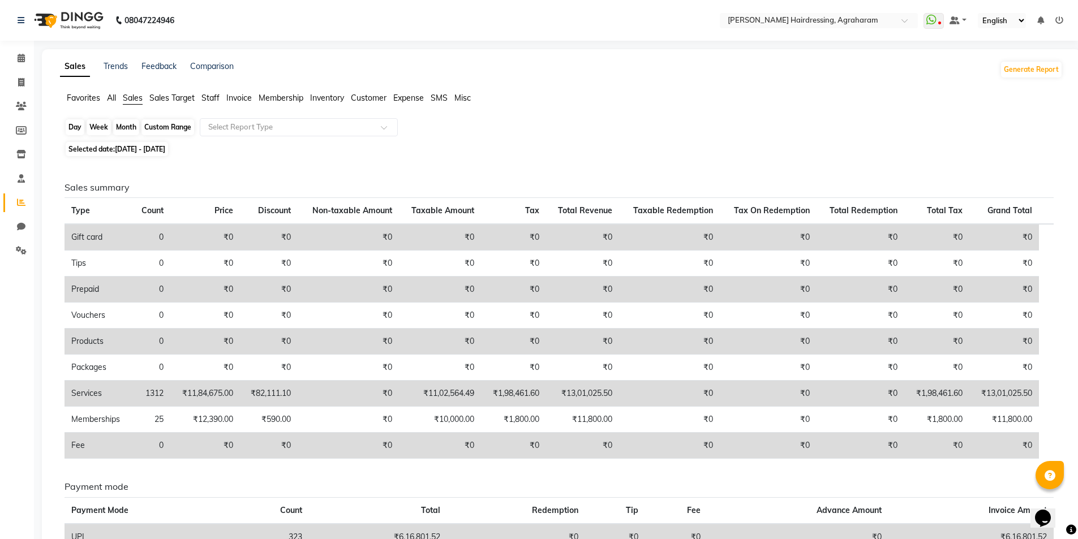
click at [153, 129] on div "Custom Range" at bounding box center [167, 127] width 53 height 16
select select "5"
select select "2025"
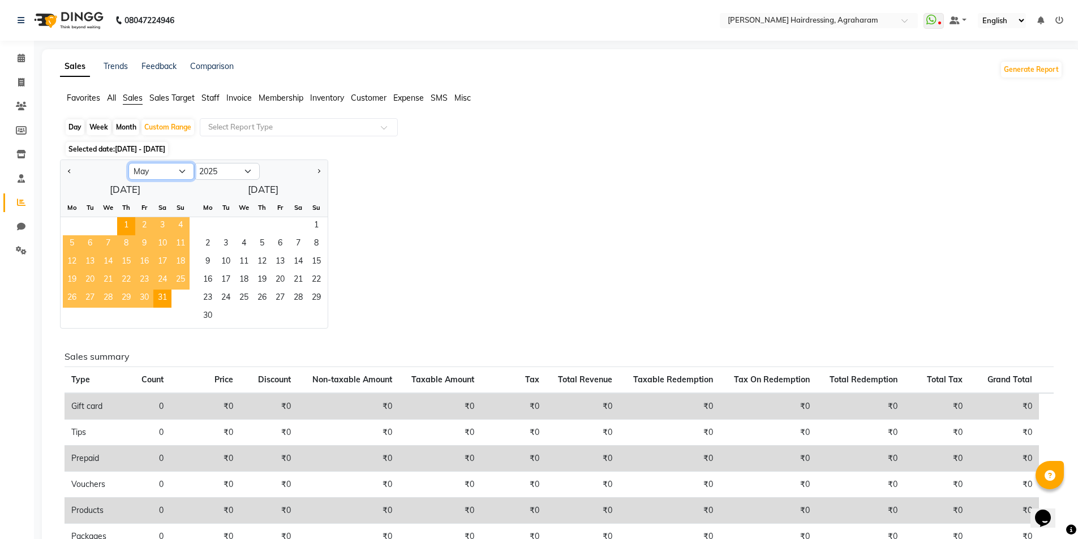
click at [181, 177] on select "Jan Feb Mar Apr May Jun [DATE] Aug Sep Oct Nov Dec" at bounding box center [161, 171] width 66 height 17
select select "4"
click at [128, 163] on select "Jan Feb Mar Apr May Jun [DATE] Aug Sep Oct Nov Dec" at bounding box center [161, 171] width 66 height 17
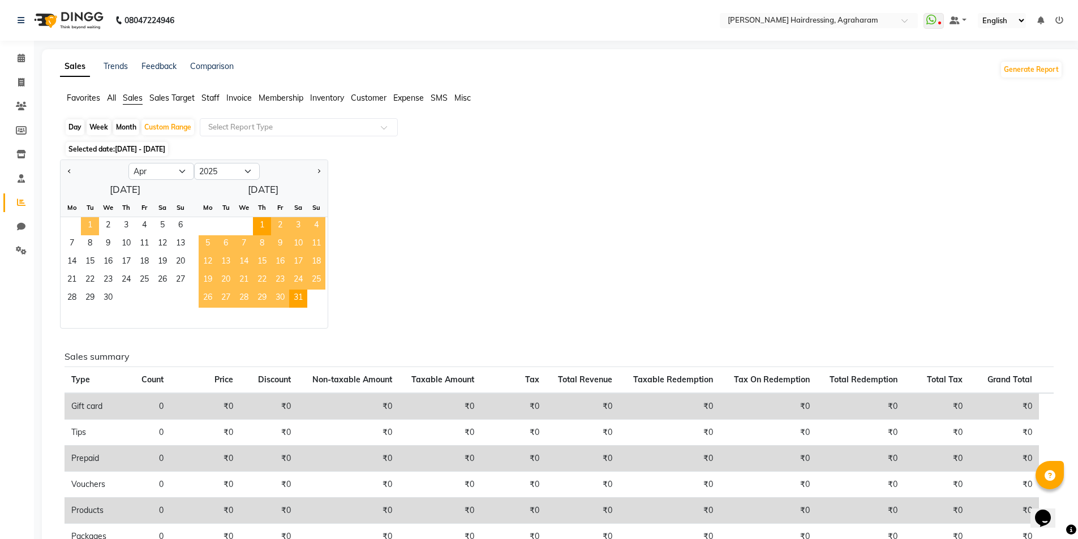
click at [92, 220] on span "1" at bounding box center [90, 226] width 18 height 18
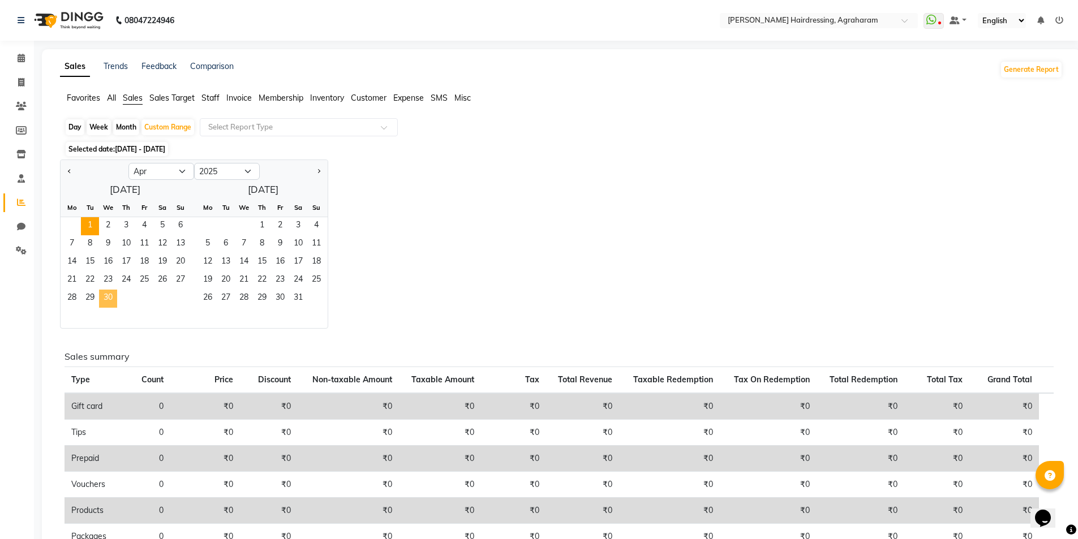
click at [109, 296] on span "30" at bounding box center [108, 299] width 18 height 18
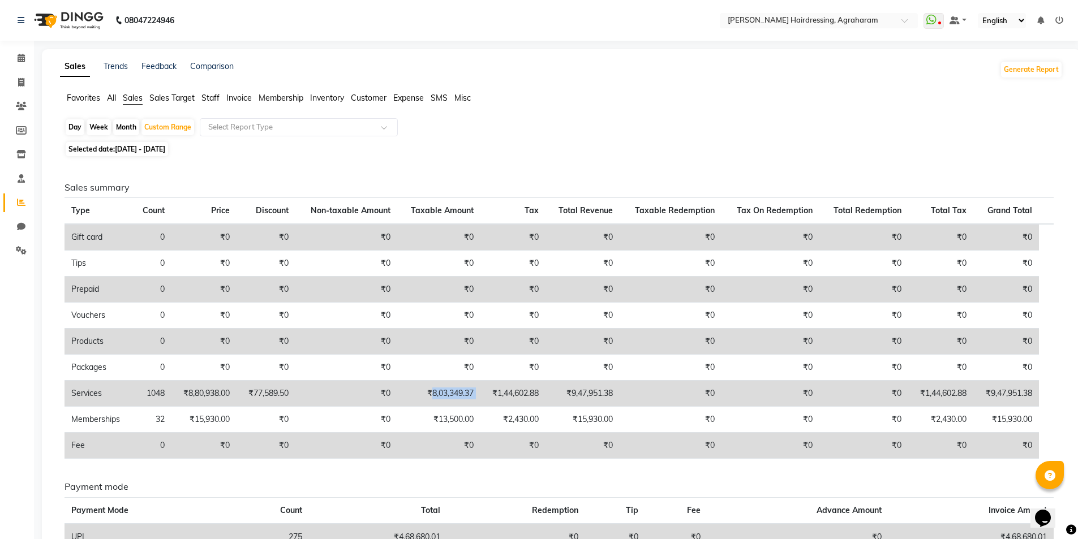
drag, startPoint x: 484, startPoint y: 397, endPoint x: 432, endPoint y: 394, distance: 51.6
click at [432, 394] on tr "Services 1048 ₹8,80,938.00 ₹77,589.50 ₹0 ₹8,03,349.37 ₹1,44,602.88 ₹9,47,951.38…" at bounding box center [558, 394] width 989 height 26
drag, startPoint x: 620, startPoint y: 394, endPoint x: 573, endPoint y: 395, distance: 47.0
click at [573, 395] on td "₹9,47,951.38" at bounding box center [582, 394] width 74 height 26
click at [156, 150] on span "01-04-2025 - 30-04-2025" at bounding box center [140, 149] width 50 height 8
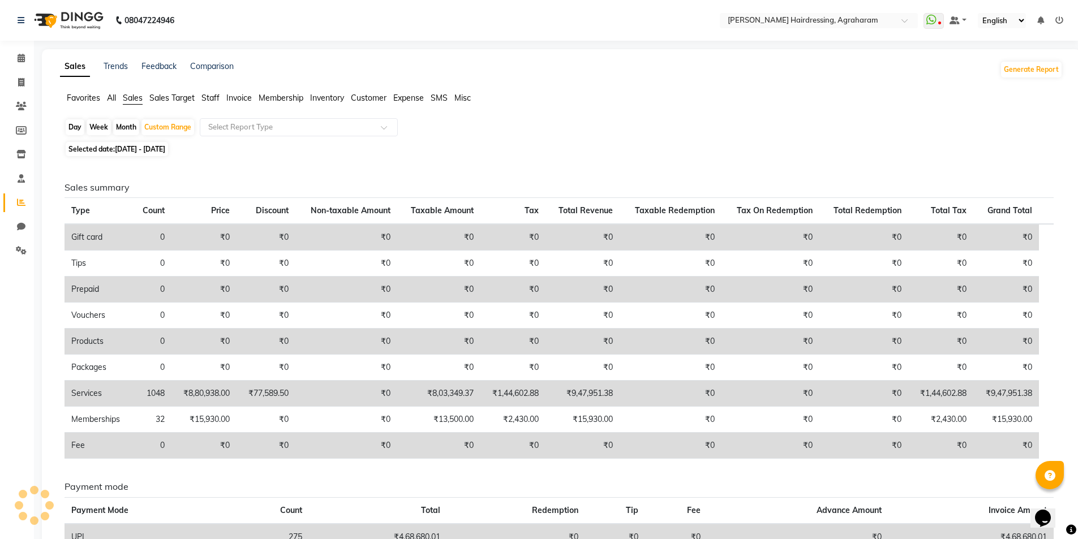
select select "4"
select select "2025"
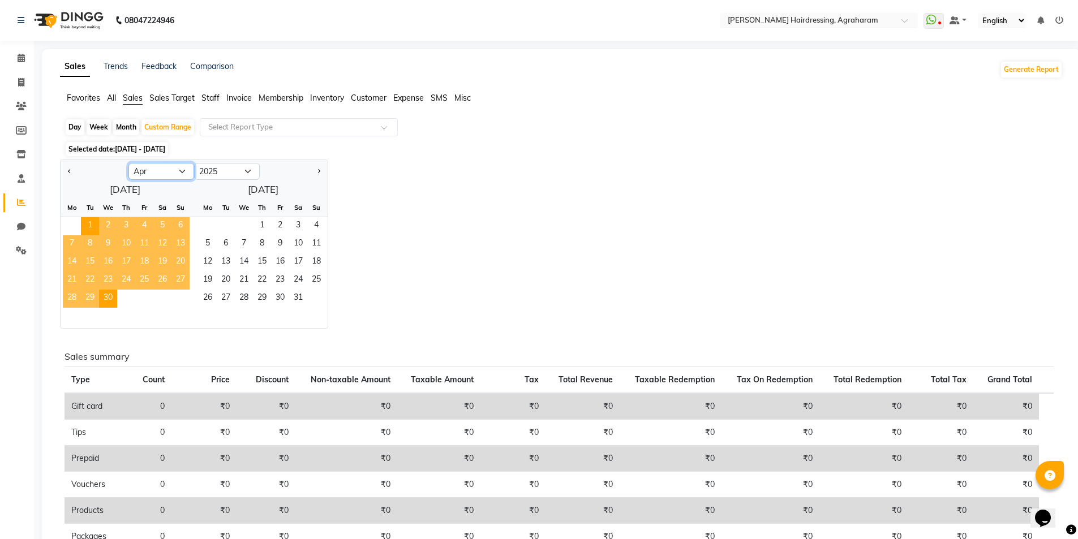
click at [186, 178] on select "Jan Feb Mar Apr May Jun [DATE] Aug Sep Oct Nov Dec" at bounding box center [161, 171] width 66 height 17
select select "3"
click at [128, 163] on select "Jan Feb Mar Apr May Jun [DATE] Aug Sep Oct Nov Dec" at bounding box center [161, 171] width 66 height 17
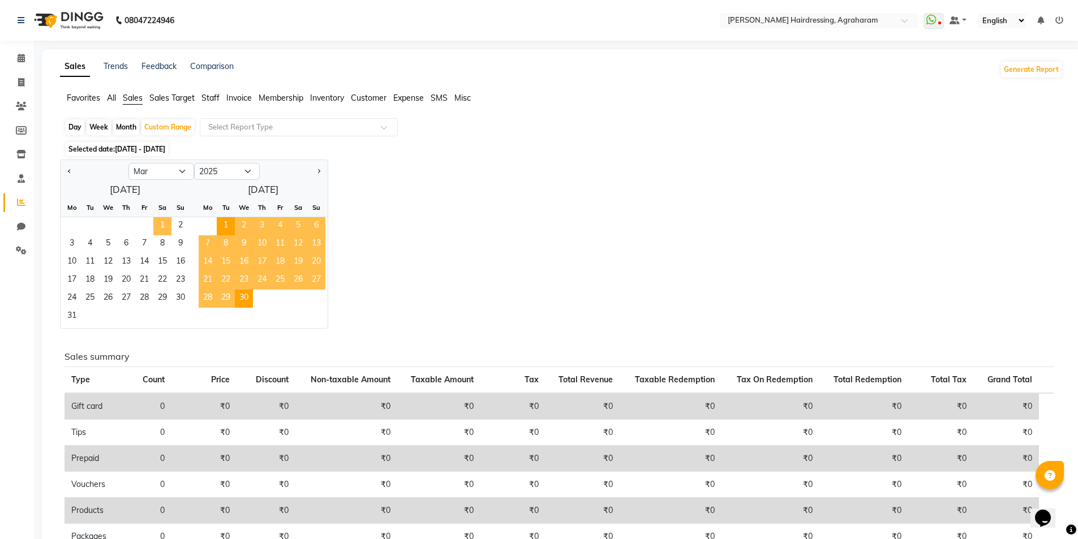
click at [158, 226] on span "1" at bounding box center [162, 226] width 18 height 18
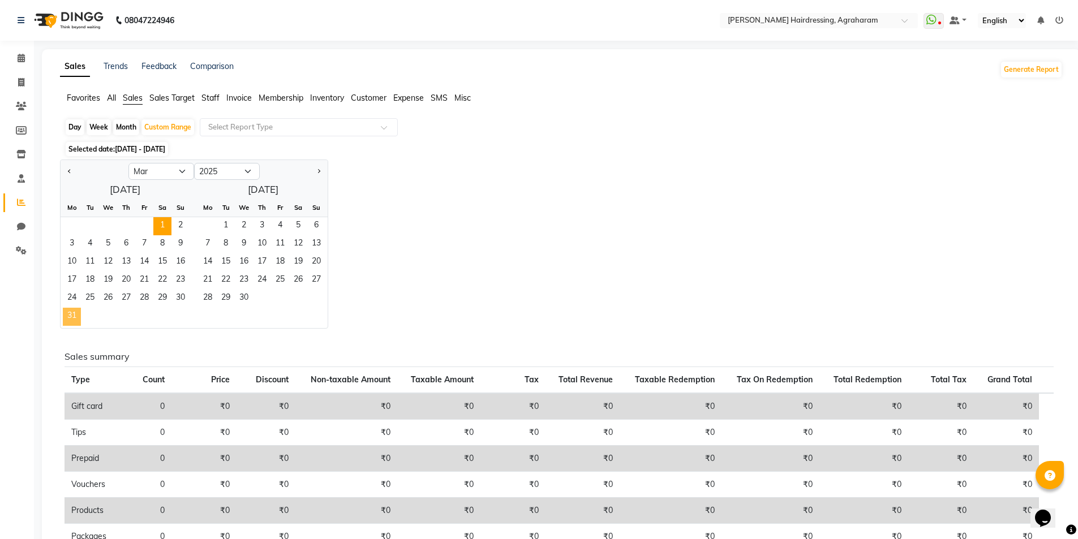
click at [71, 318] on span "31" at bounding box center [72, 317] width 18 height 18
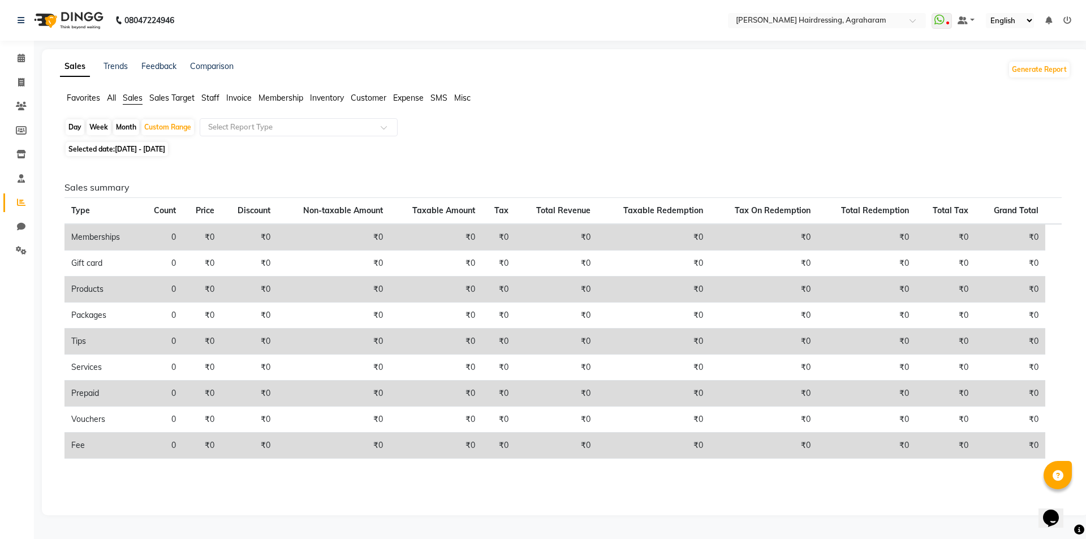
click at [165, 152] on span "01-03-2025 - 31-03-2025" at bounding box center [140, 149] width 50 height 8
select select "3"
select select "2025"
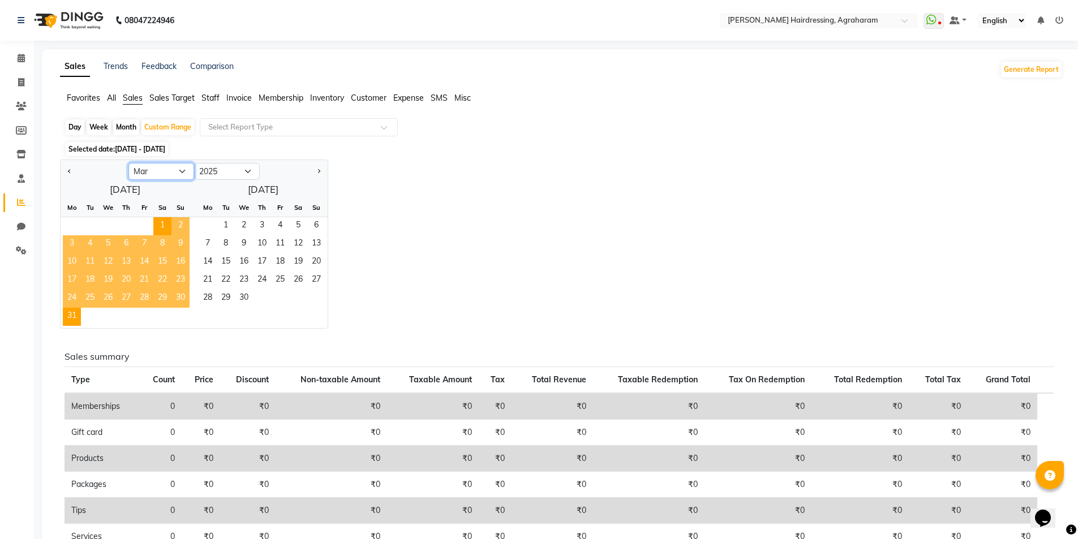
drag, startPoint x: 187, startPoint y: 171, endPoint x: 182, endPoint y: 175, distance: 6.0
click at [187, 171] on select "Jan Feb Mar Apr May Jun [DATE] Aug Sep Oct Nov Dec" at bounding box center [161, 171] width 66 height 17
select select "2"
click at [128, 163] on select "Jan Feb Mar Apr May Jun [DATE] Aug Sep Oct Nov Dec" at bounding box center [161, 171] width 66 height 17
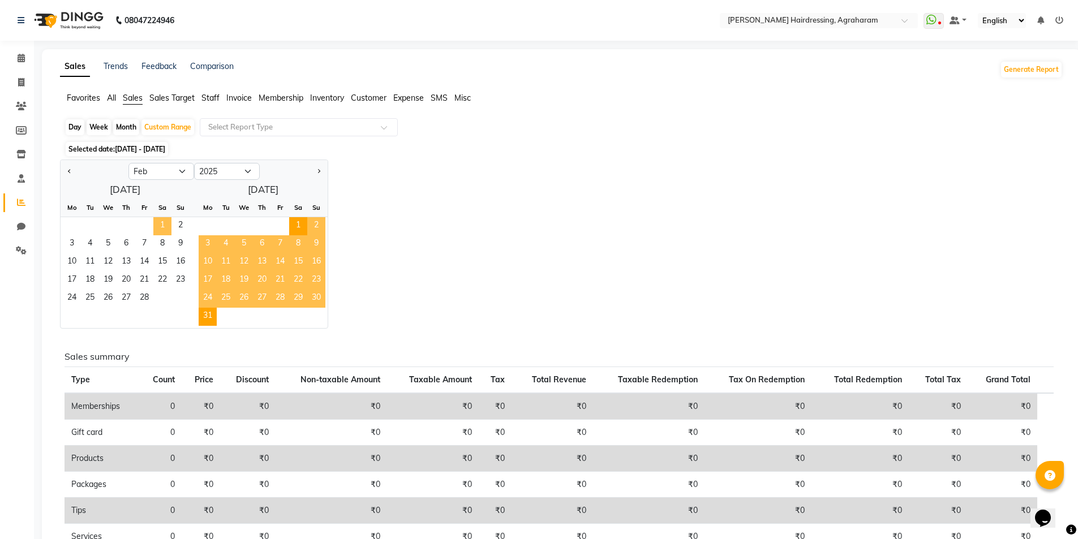
click at [161, 224] on span "1" at bounding box center [162, 226] width 18 height 18
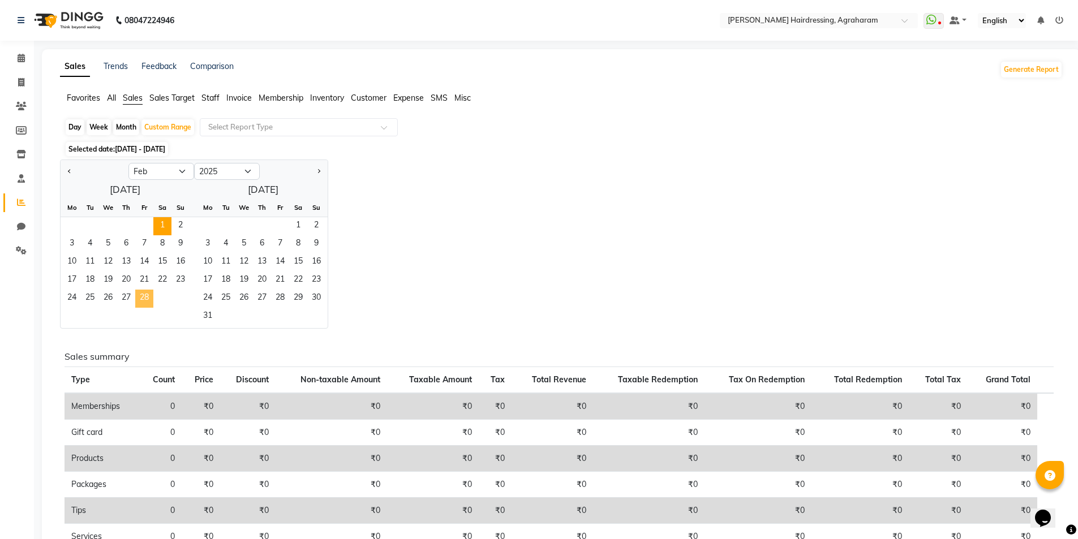
click at [145, 300] on span "28" at bounding box center [144, 299] width 18 height 18
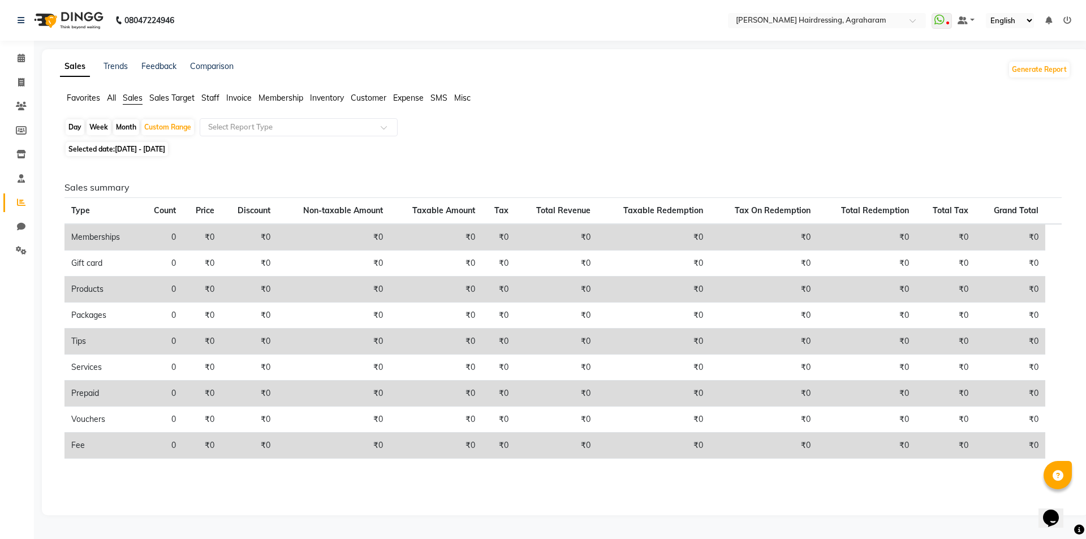
click at [165, 152] on span "01-02-2025 - 28-02-2025" at bounding box center [140, 149] width 50 height 8
select select "2"
select select "2025"
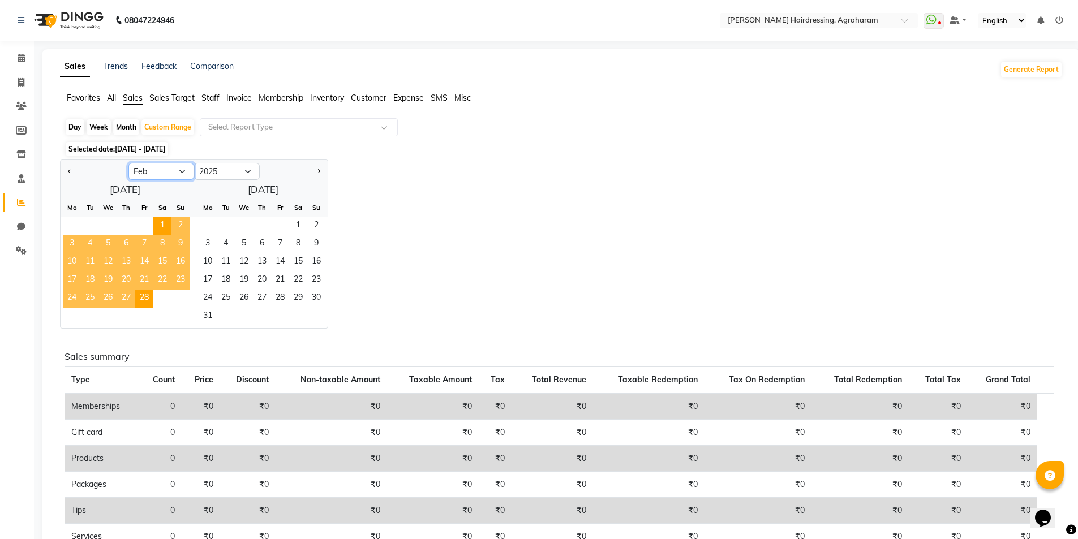
click at [187, 175] on select "Jan Feb Mar Apr May Jun [DATE] Aug Sep Oct Nov Dec" at bounding box center [161, 171] width 66 height 17
select select "4"
click at [128, 163] on select "Jan Feb Mar Apr May Jun [DATE] Aug Sep Oct Nov Dec" at bounding box center [161, 171] width 66 height 17
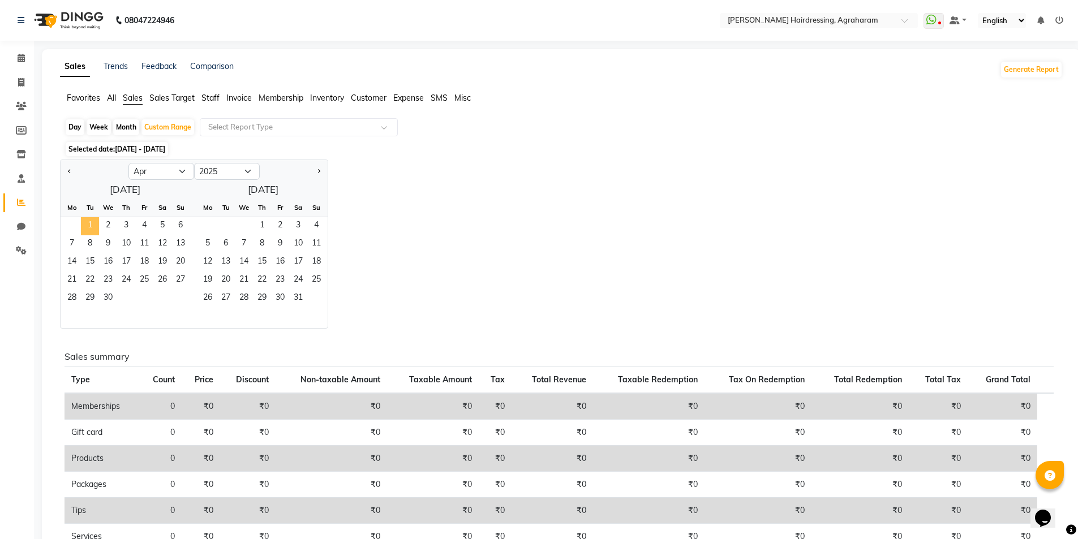
click at [93, 228] on span "1" at bounding box center [90, 226] width 18 height 18
click at [110, 295] on span "30" at bounding box center [108, 299] width 18 height 18
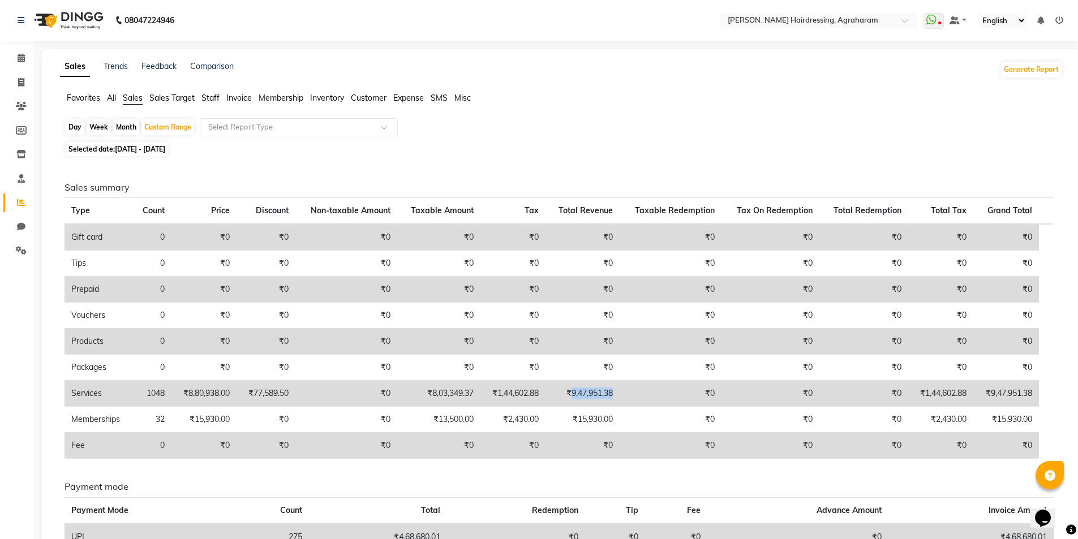
drag, startPoint x: 621, startPoint y: 395, endPoint x: 570, endPoint y: 392, distance: 50.4
click at [570, 392] on td "₹9,47,951.38" at bounding box center [582, 394] width 74 height 26
drag, startPoint x: 479, startPoint y: 392, endPoint x: 434, endPoint y: 390, distance: 45.3
click at [434, 390] on td "₹8,03,349.37" at bounding box center [438, 394] width 83 height 26
click at [150, 148] on span "01-04-2025 - 30-04-2025" at bounding box center [140, 149] width 50 height 8
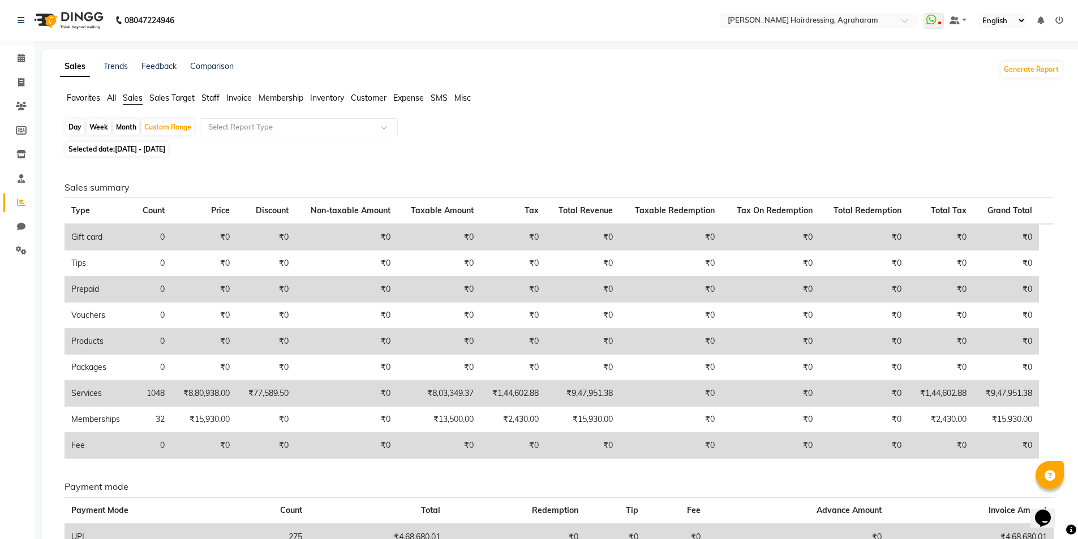
select select "4"
select select "2025"
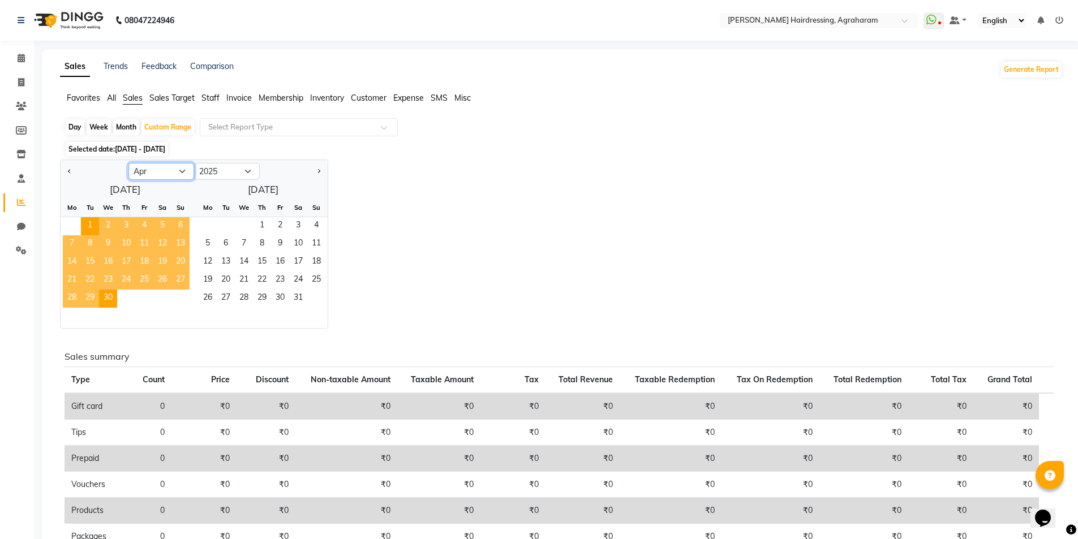
click at [184, 172] on select "Jan Feb Mar Apr May Jun [DATE] Aug Sep Oct Nov Dec" at bounding box center [161, 171] width 66 height 17
select select "5"
click at [128, 163] on select "Jan Feb Mar Apr May Jun [DATE] Aug Sep Oct Nov Dec" at bounding box center [161, 171] width 66 height 17
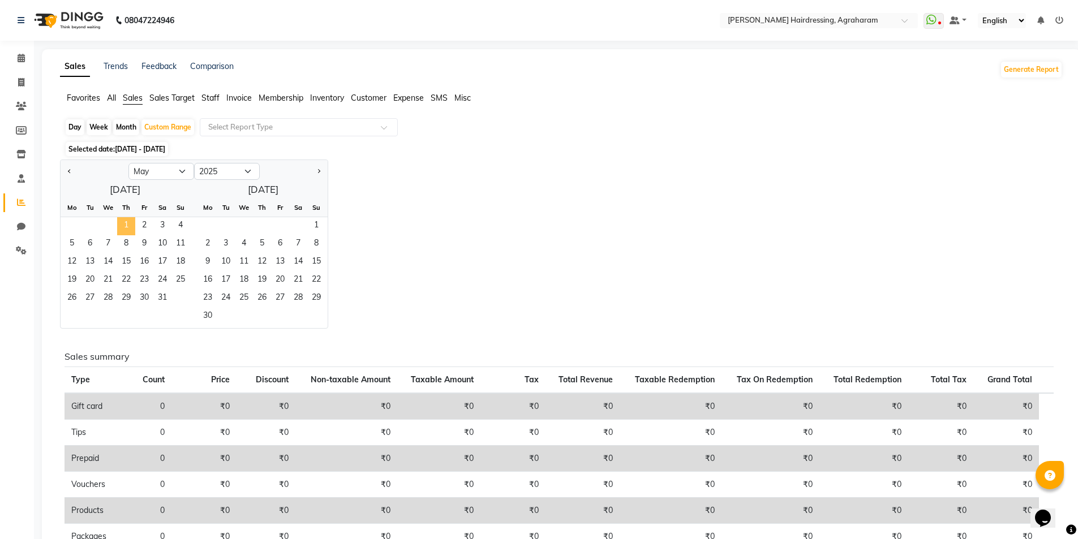
click at [129, 230] on span "1" at bounding box center [126, 226] width 18 height 18
click at [162, 297] on span "31" at bounding box center [162, 299] width 18 height 18
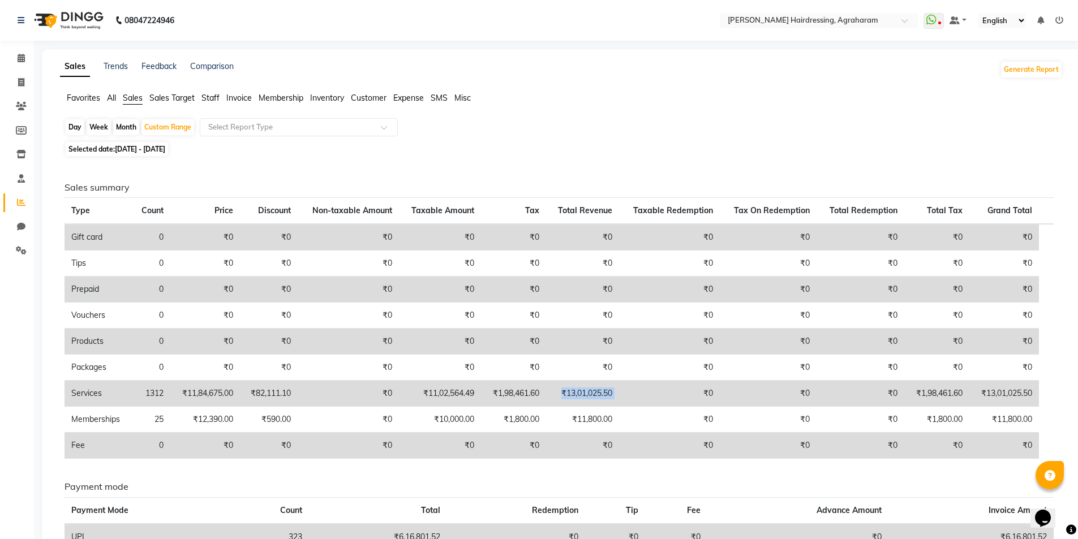
drag, startPoint x: 633, startPoint y: 390, endPoint x: 565, endPoint y: 392, distance: 67.9
click at [565, 393] on tr "Services 1312 ₹11,84,675.00 ₹82,111.10 ₹0 ₹11,02,564.49 ₹1,98,461.60 ₹13,01,025…" at bounding box center [558, 394] width 989 height 26
drag, startPoint x: 478, startPoint y: 394, endPoint x: 429, endPoint y: 394, distance: 48.7
click at [429, 394] on td "₹11,02,564.49" at bounding box center [440, 394] width 83 height 26
click at [165, 148] on span "01-05-2025 - 31-05-2025" at bounding box center [140, 149] width 50 height 8
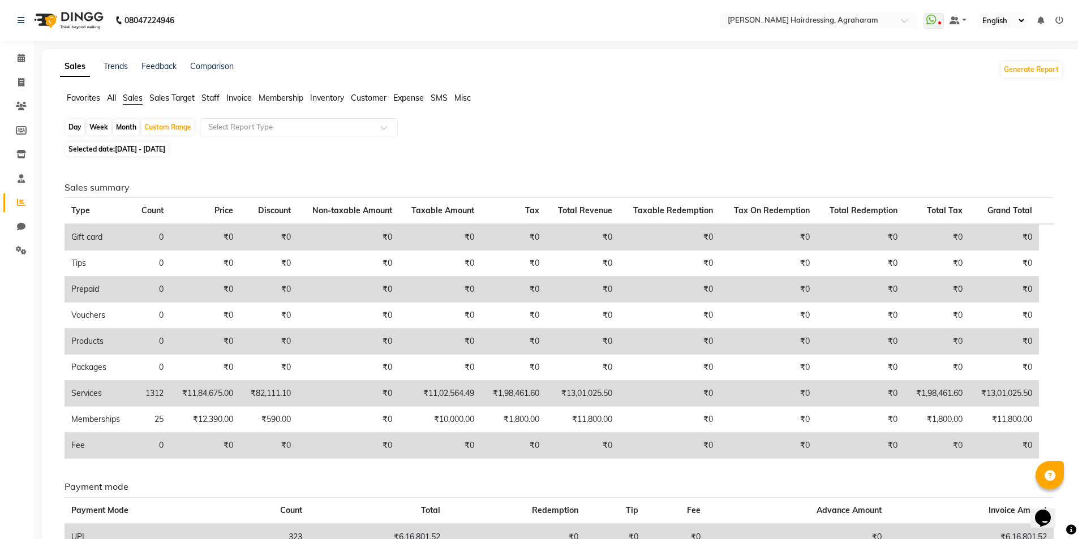
select select "5"
select select "2025"
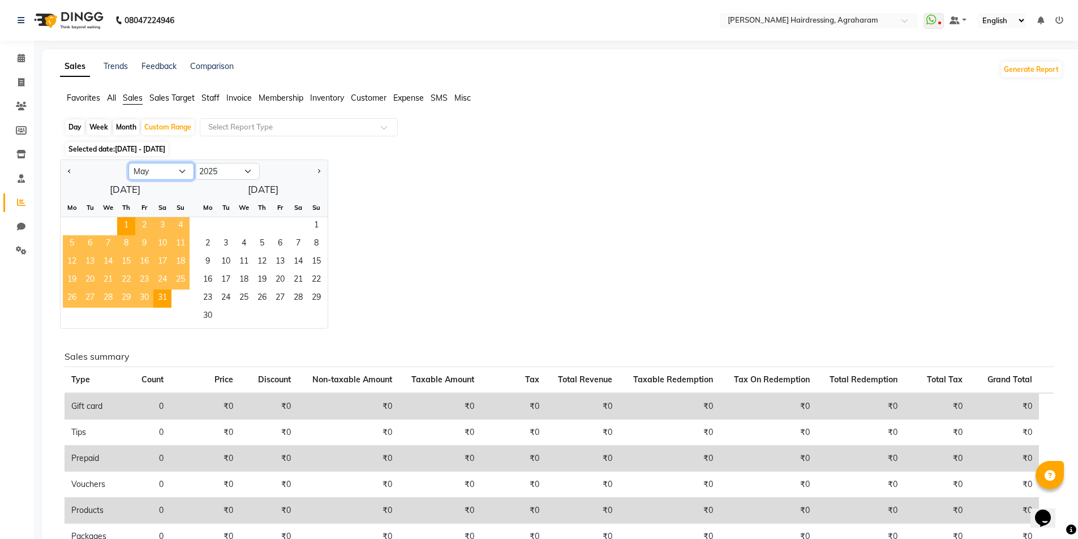
click at [179, 166] on select "Jan Feb Mar Apr May Jun [DATE] Aug Sep Oct Nov Dec" at bounding box center [161, 171] width 66 height 17
select select "6"
click at [128, 163] on select "Jan Feb Mar Apr May Jun [DATE] Aug Sep Oct Nov Dec" at bounding box center [161, 171] width 66 height 17
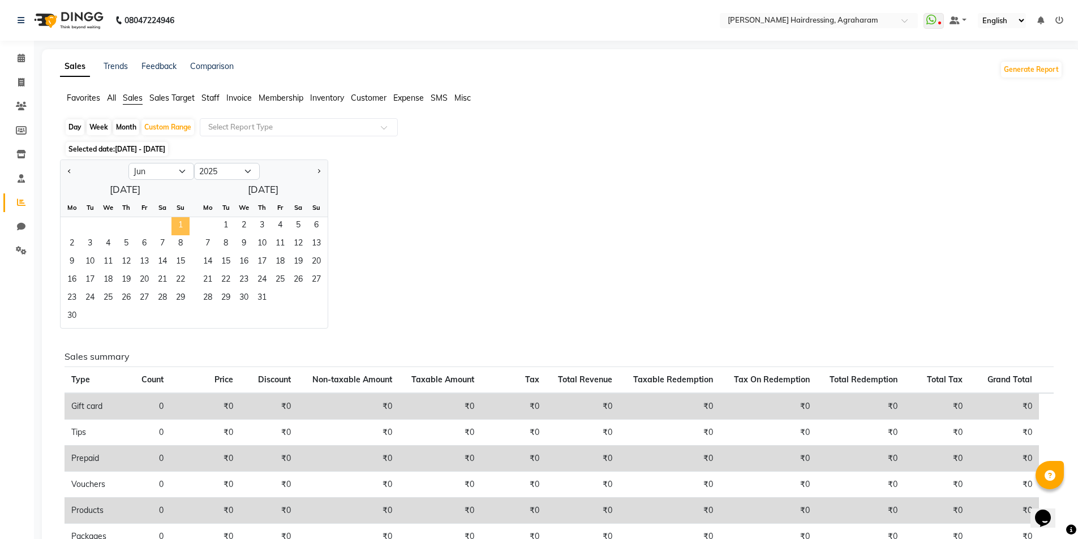
click at [184, 225] on span "1" at bounding box center [180, 226] width 18 height 18
click at [75, 315] on span "30" at bounding box center [72, 317] width 18 height 18
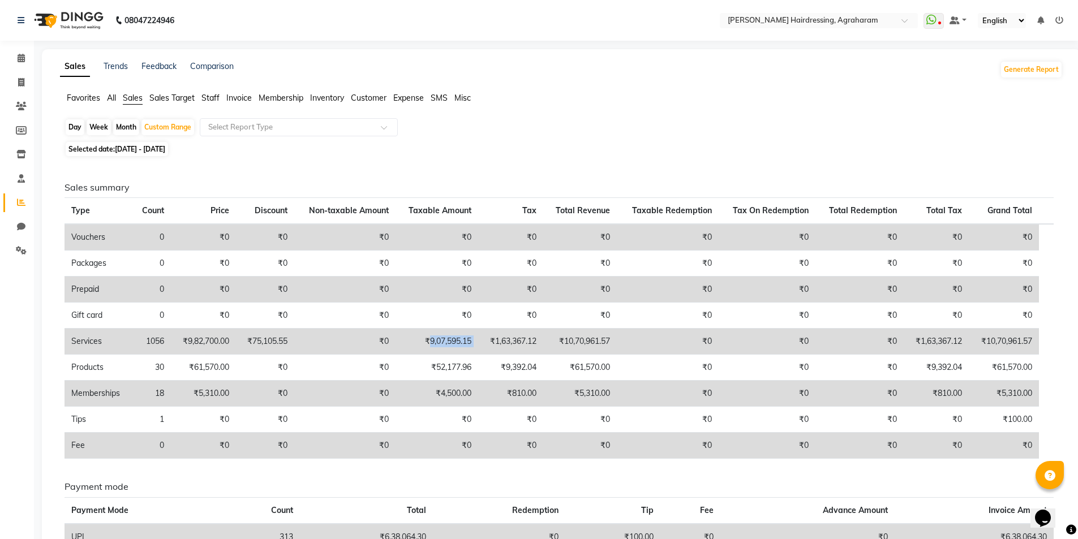
drag, startPoint x: 484, startPoint y: 342, endPoint x: 429, endPoint y: 344, distance: 54.3
click at [429, 344] on tr "Services 1056 ₹9,82,700.00 ₹75,105.55 ₹0 ₹9,07,595.15 ₹1,63,367.12 ₹10,70,961.5…" at bounding box center [558, 342] width 989 height 26
drag, startPoint x: 637, startPoint y: 342, endPoint x: 566, endPoint y: 342, distance: 70.7
click at [566, 342] on tr "Services 1056 ₹9,82,700.00 ₹75,105.55 ₹0 ₹9,07,595.15 ₹1,63,367.12 ₹10,70,961.5…" at bounding box center [558, 342] width 989 height 26
click at [167, 153] on span "Selected date: 01-06-2025 - 30-06-2025" at bounding box center [117, 149] width 102 height 14
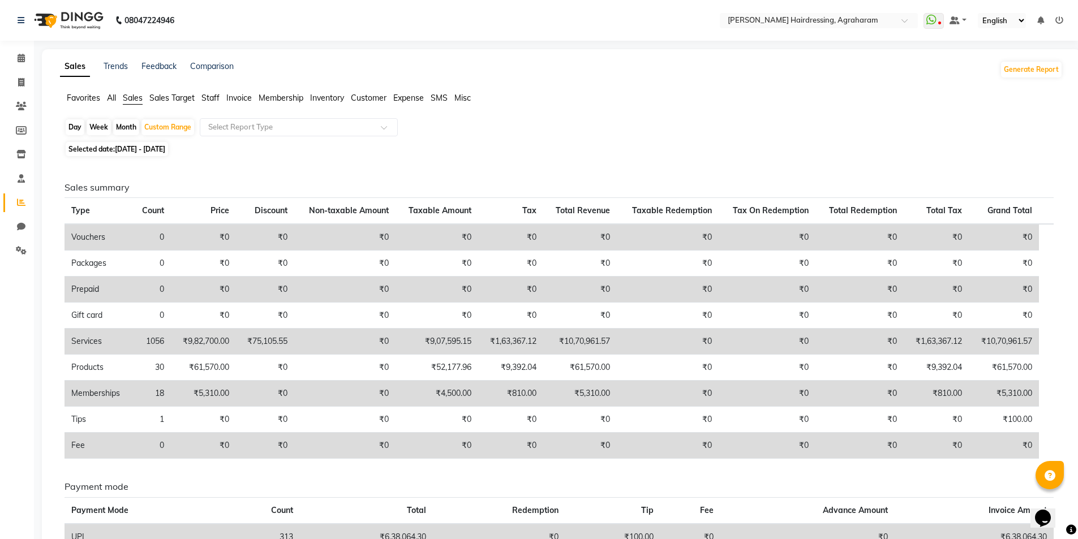
select select "6"
select select "2025"
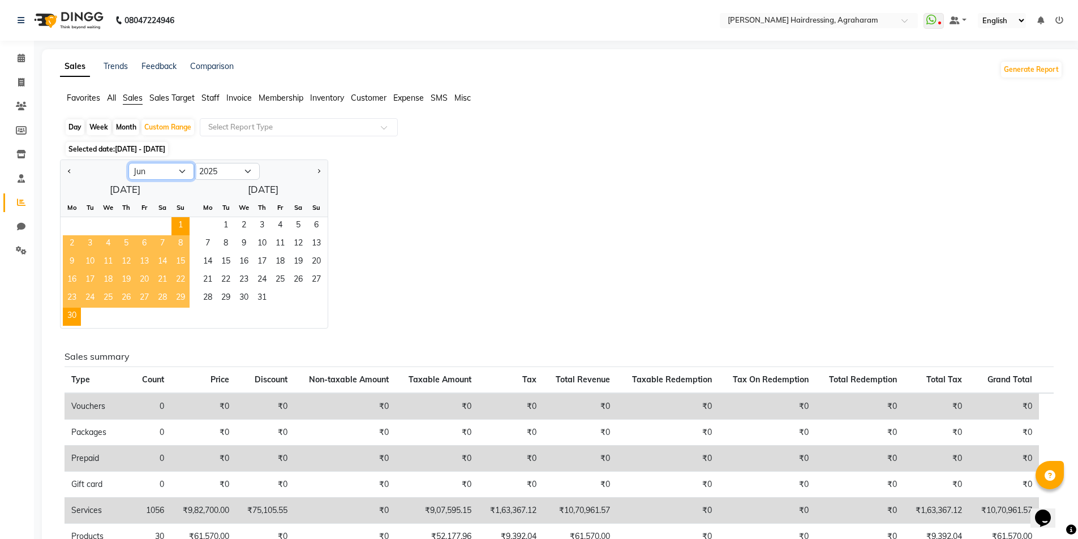
click at [186, 177] on select "Jan Feb Mar Apr May Jun [DATE] Aug Sep Oct Nov Dec" at bounding box center [161, 171] width 66 height 17
select select "7"
click at [128, 163] on select "Jan Feb Mar Apr May Jun [DATE] Aug Sep Oct Nov Dec" at bounding box center [161, 171] width 66 height 17
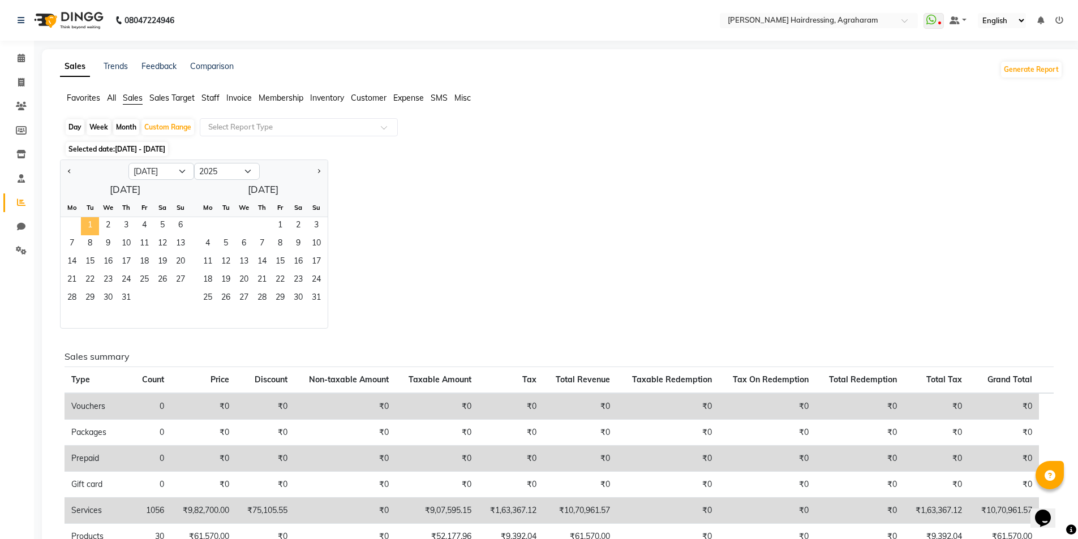
click at [87, 225] on span "1" at bounding box center [90, 226] width 18 height 18
click at [122, 298] on span "31" at bounding box center [126, 299] width 18 height 18
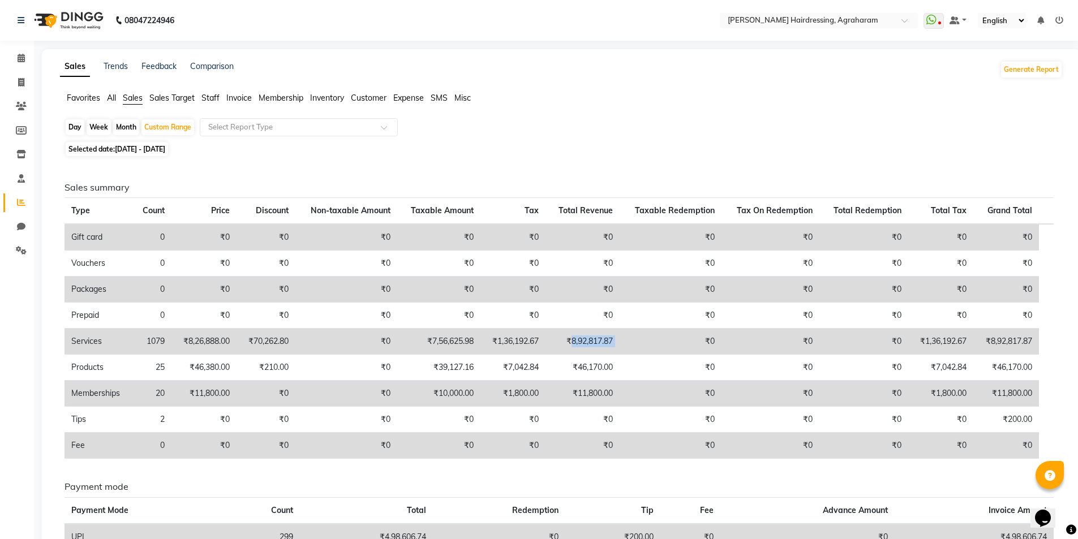
drag, startPoint x: 632, startPoint y: 338, endPoint x: 570, endPoint y: 338, distance: 62.2
click at [570, 338] on tr "Services 1079 ₹8,26,888.00 ₹70,262.80 ₹0 ₹7,56,625.98 ₹1,36,192.67 ₹8,92,817.87…" at bounding box center [558, 342] width 989 height 26
drag, startPoint x: 477, startPoint y: 341, endPoint x: 434, endPoint y: 340, distance: 43.0
click at [434, 340] on td "₹7,56,625.98" at bounding box center [438, 342] width 83 height 26
click at [165, 149] on span "01-07-2025 - 31-07-2025" at bounding box center [140, 149] width 50 height 8
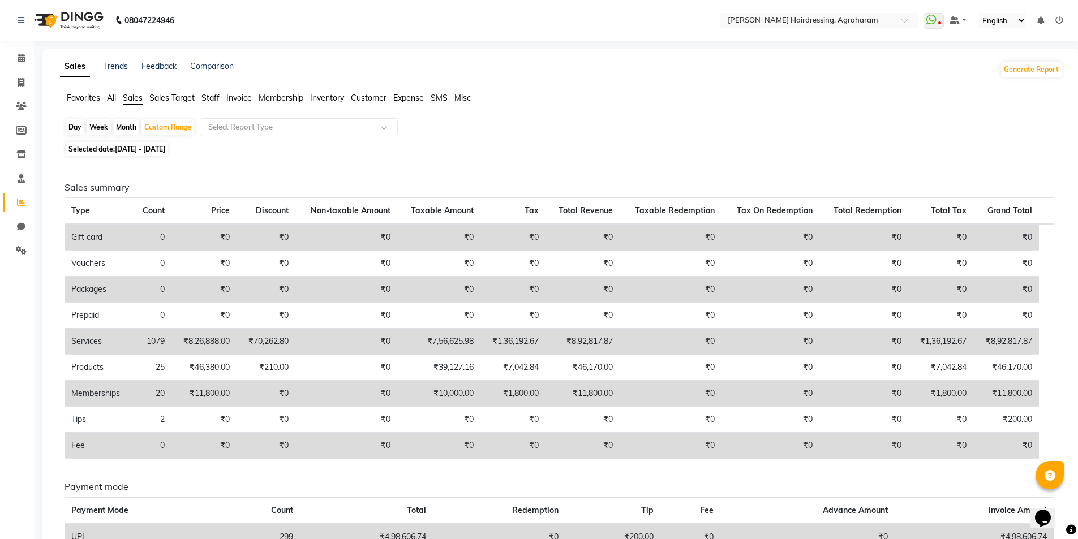
select select "7"
select select "2025"
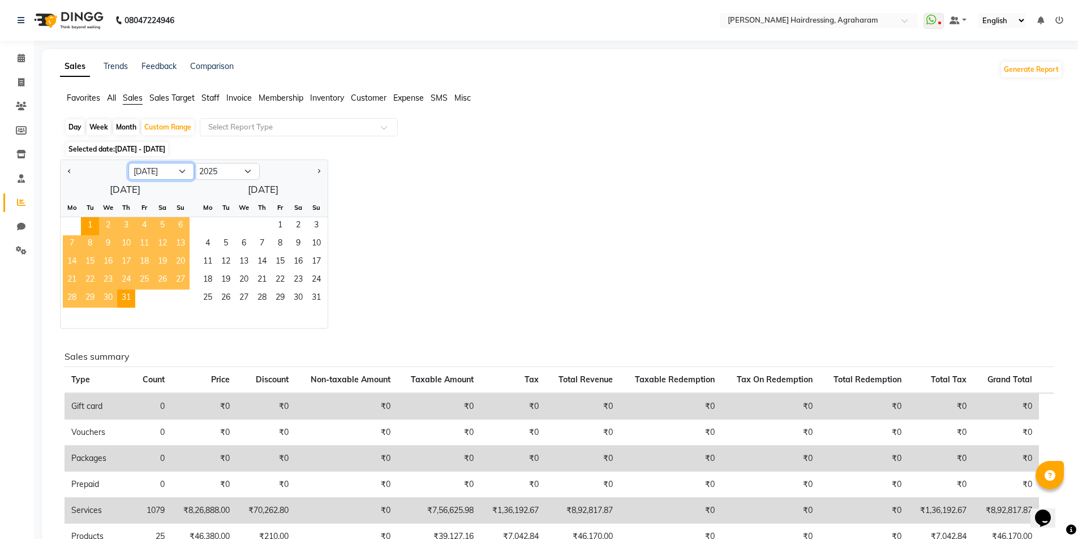
click at [189, 169] on select "Jan Feb Mar Apr May Jun [DATE] Aug Sep Oct Nov Dec" at bounding box center [161, 171] width 66 height 17
select select "8"
click at [128, 163] on select "Jan Feb Mar Apr May Jun [DATE] Aug Sep Oct Nov Dec" at bounding box center [161, 171] width 66 height 17
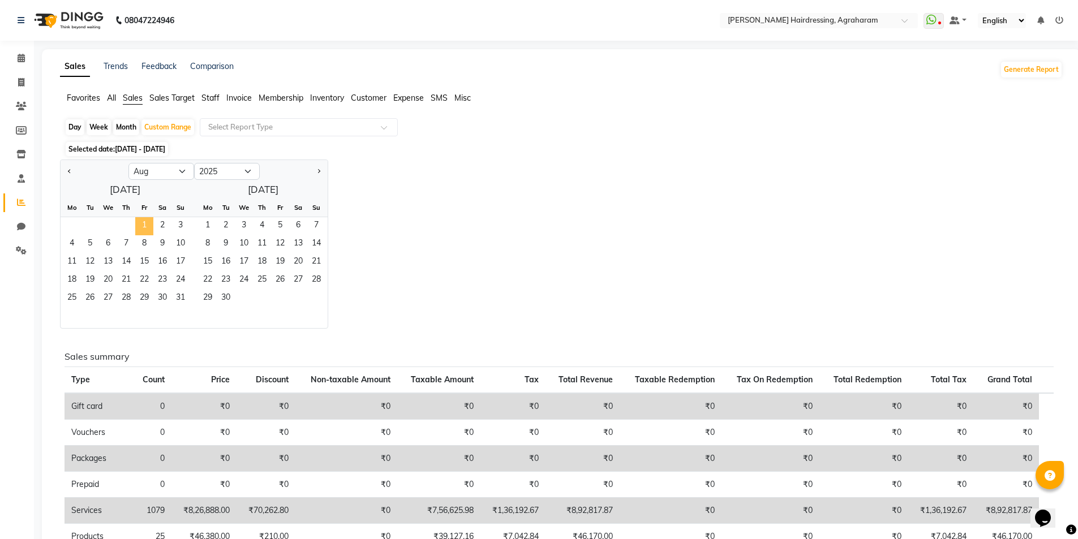
click at [144, 225] on span "1" at bounding box center [144, 226] width 18 height 18
click at [183, 305] on span "31" at bounding box center [180, 299] width 18 height 18
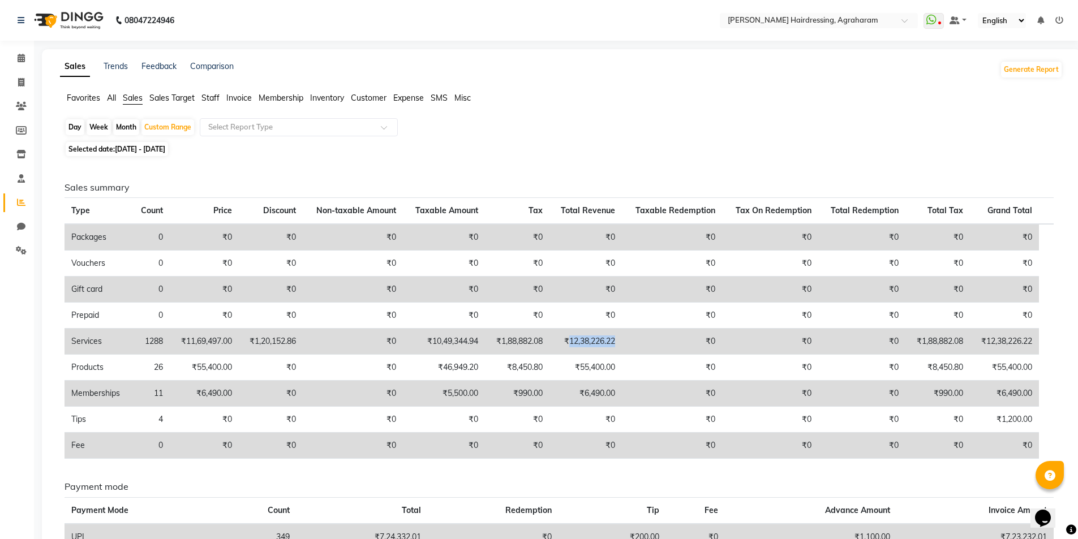
drag, startPoint x: 622, startPoint y: 348, endPoint x: 571, endPoint y: 346, distance: 51.0
click at [571, 346] on td "₹12,38,226.22" at bounding box center [585, 342] width 73 height 26
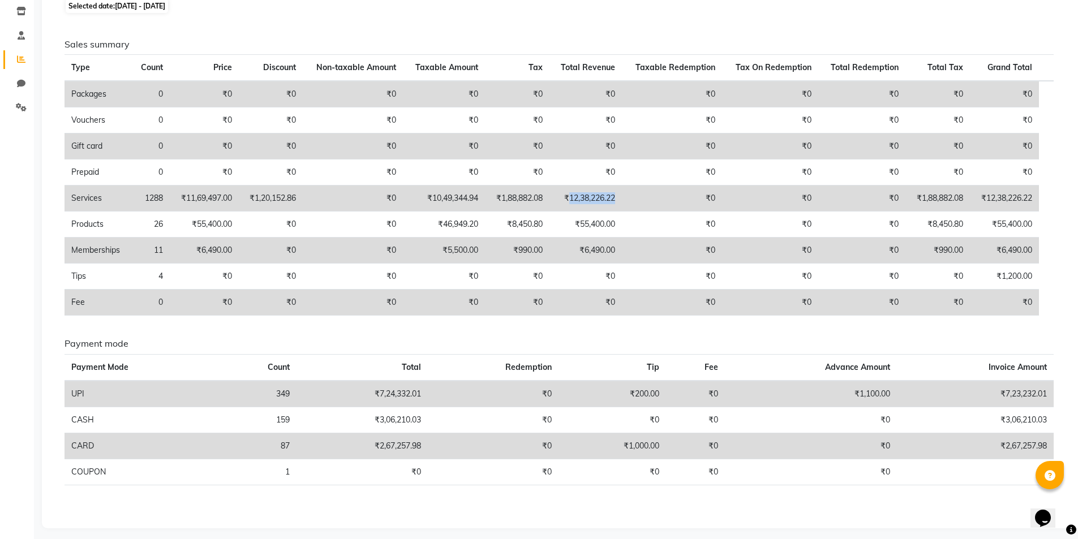
scroll to position [149, 0]
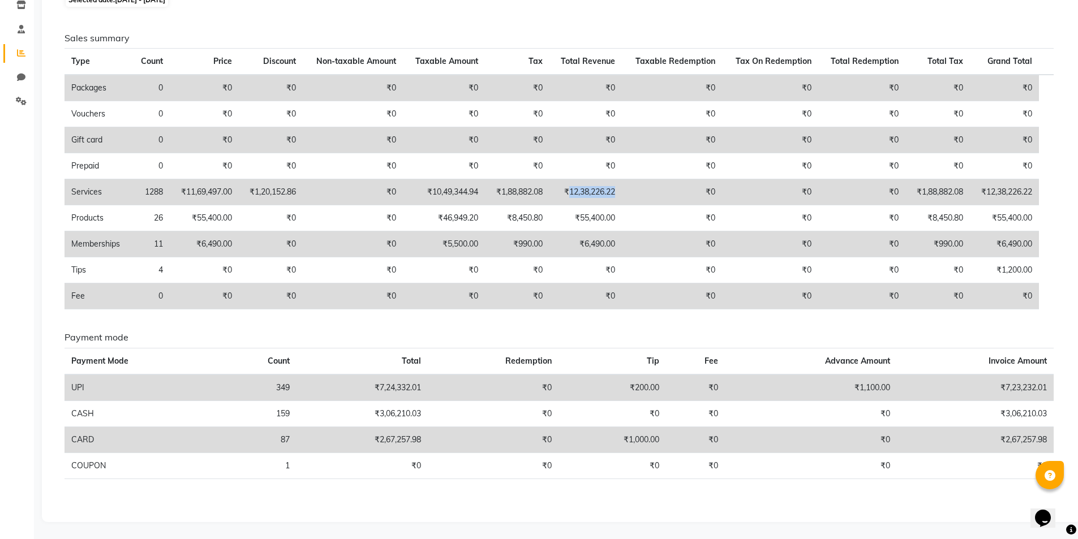
click at [622, 195] on td "₹12,38,226.22" at bounding box center [585, 192] width 73 height 26
drag, startPoint x: 624, startPoint y: 192, endPoint x: 571, endPoint y: 196, distance: 53.3
click at [571, 196] on td "₹12,38,226.22" at bounding box center [585, 192] width 73 height 26
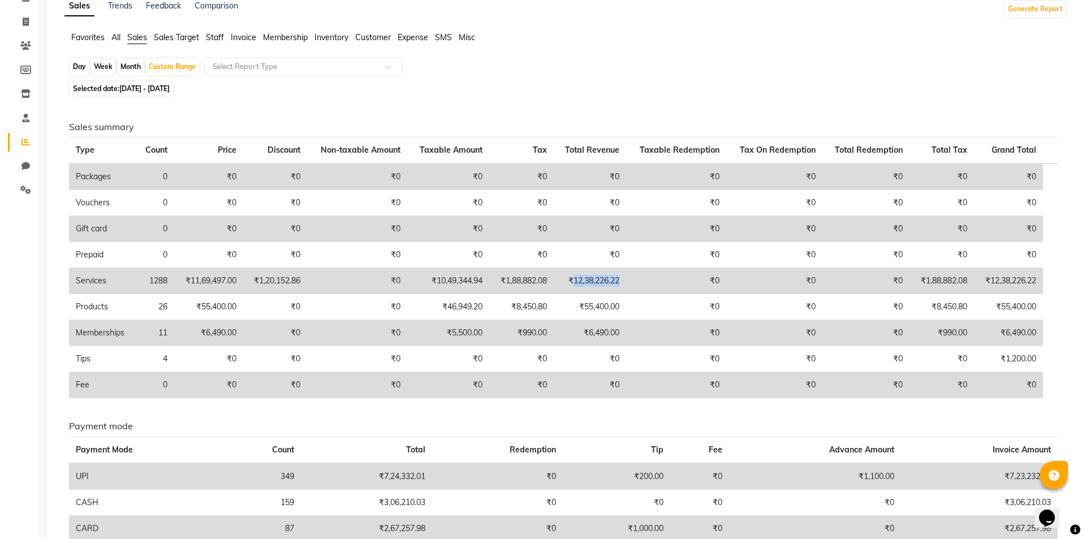
scroll to position [0, 0]
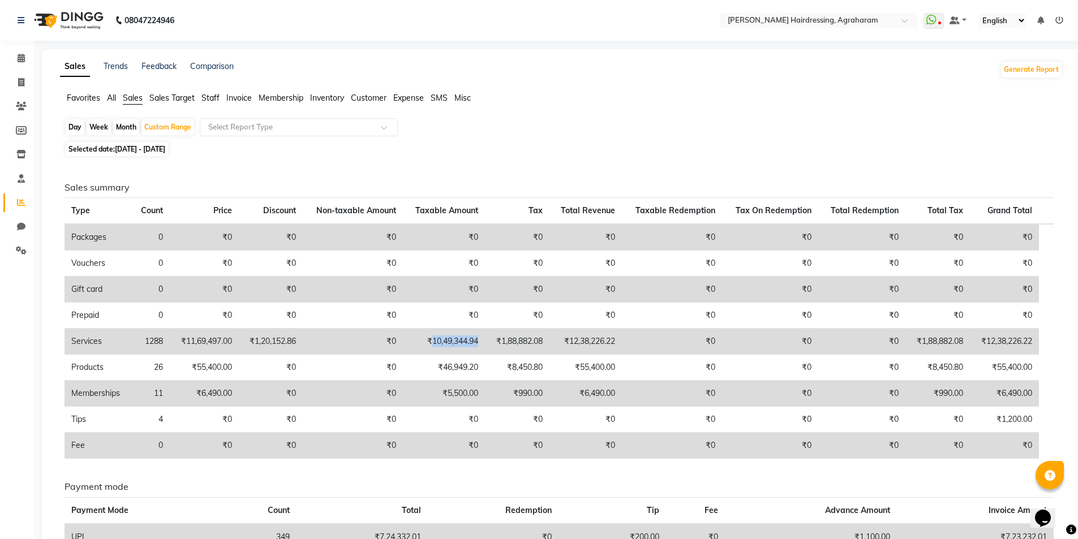
drag, startPoint x: 484, startPoint y: 342, endPoint x: 431, endPoint y: 342, distance: 53.2
click at [431, 342] on td "₹10,49,344.94" at bounding box center [444, 342] width 82 height 26
click at [20, 80] on icon at bounding box center [21, 82] width 6 height 8
select select "service"
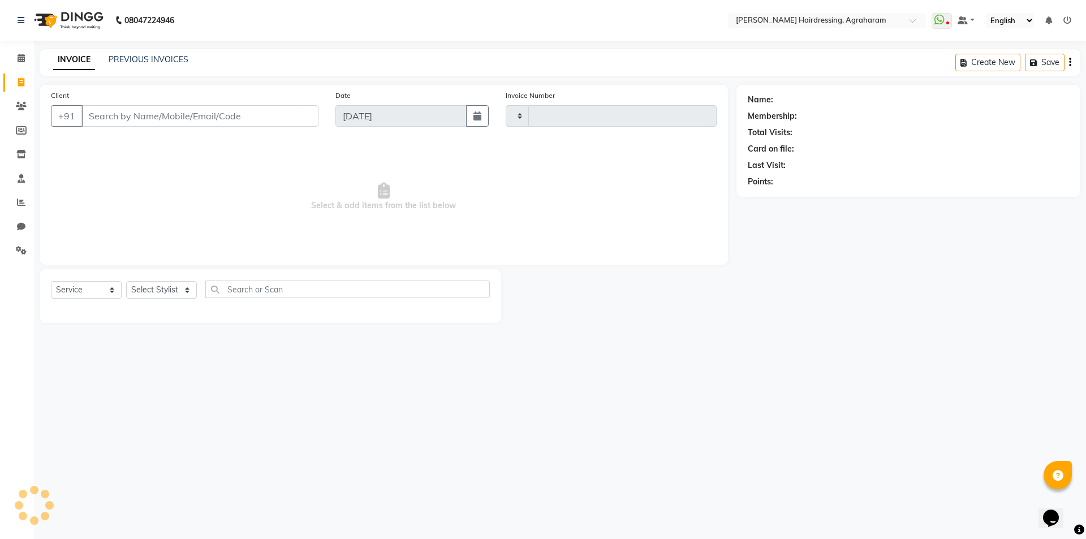
type input "2632"
select select "7962"
